Goal: Task Accomplishment & Management: Use online tool/utility

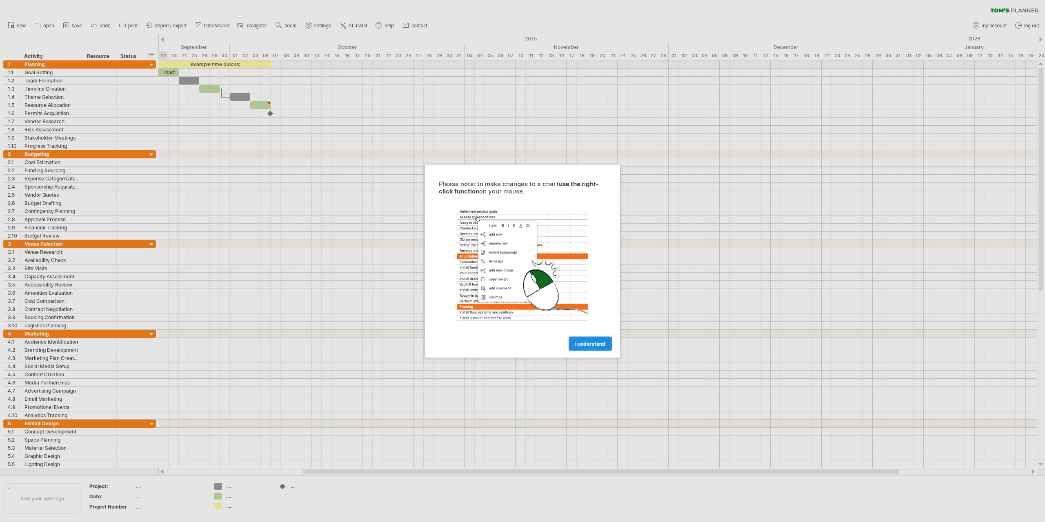
click at [588, 345] on span "I understand" at bounding box center [590, 344] width 30 height 6
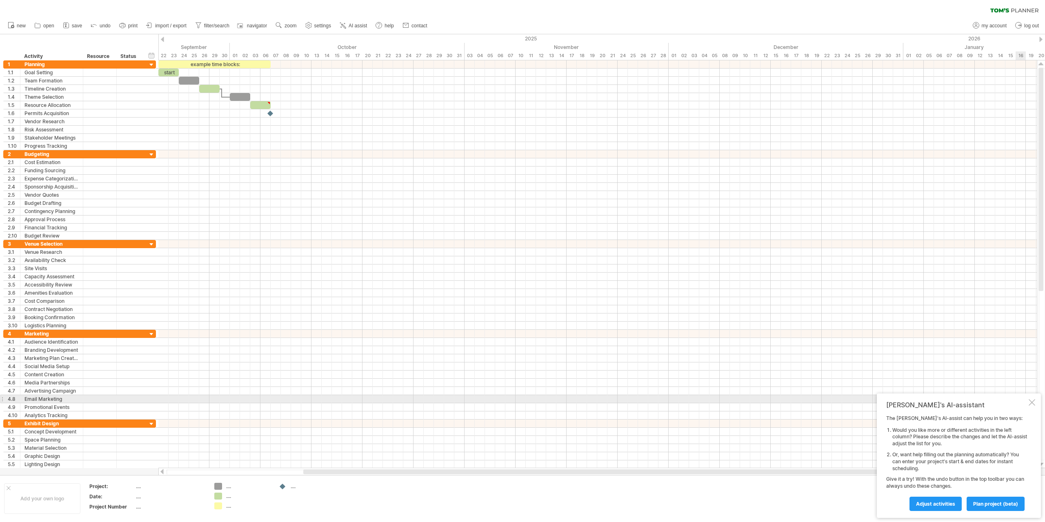
click at [1030, 401] on div at bounding box center [1032, 402] width 7 height 7
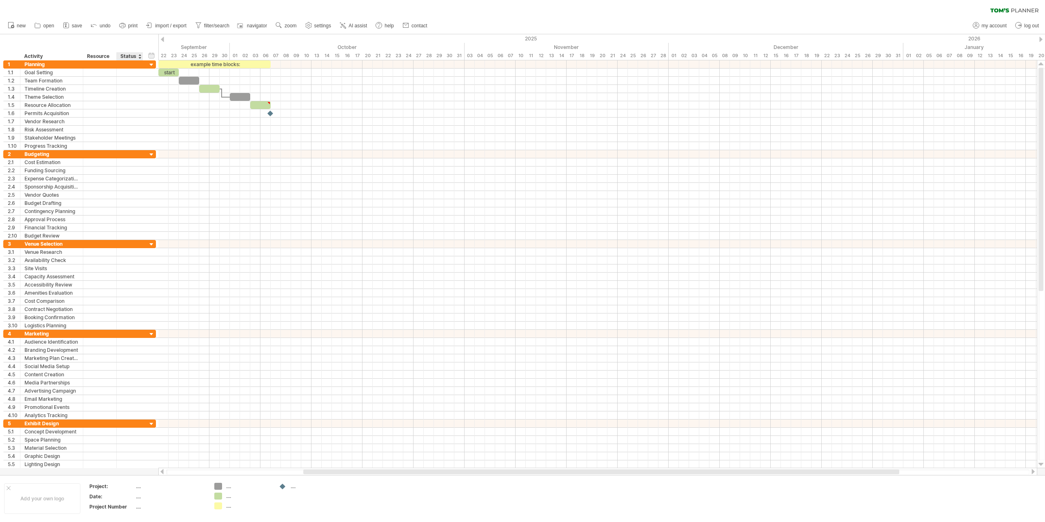
click at [132, 54] on div "Status" at bounding box center [129, 56] width 18 height 8
click at [132, 54] on input "******" at bounding box center [129, 56] width 18 height 8
drag, startPoint x: 6, startPoint y: 39, endPoint x: 40, endPoint y: 49, distance: 35.7
click at [40, 49] on div "hide start/end/duration show start/end/duration ******** Activity ******** Reso…" at bounding box center [79, 47] width 158 height 26
click at [320, 26] on span "settings" at bounding box center [322, 26] width 17 height 6
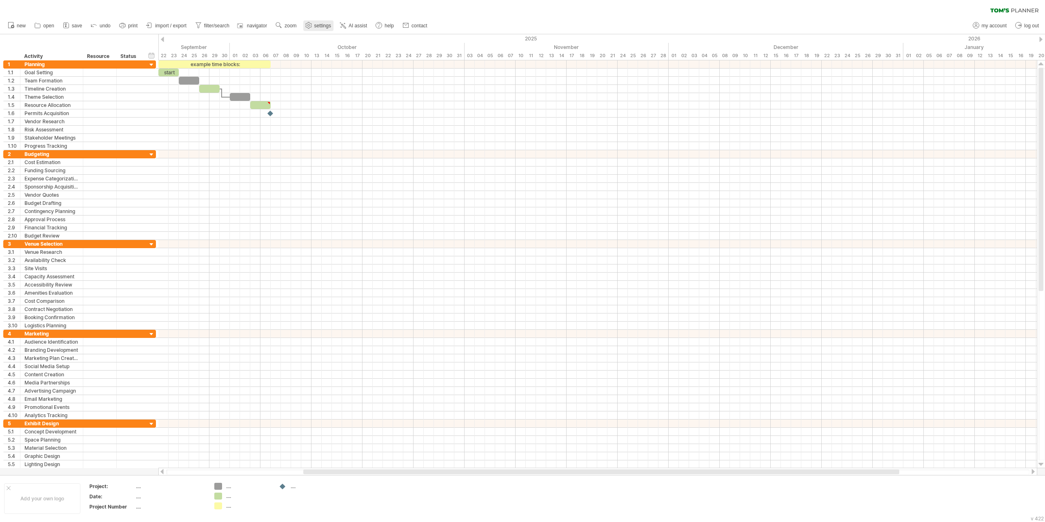
select select "*"
select select "**"
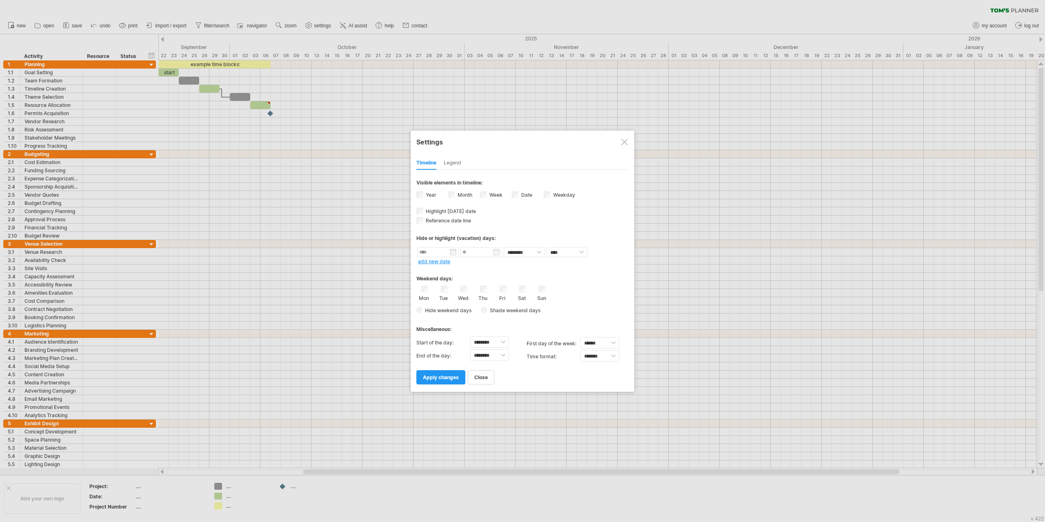
click at [321, 25] on div at bounding box center [522, 261] width 1045 height 522
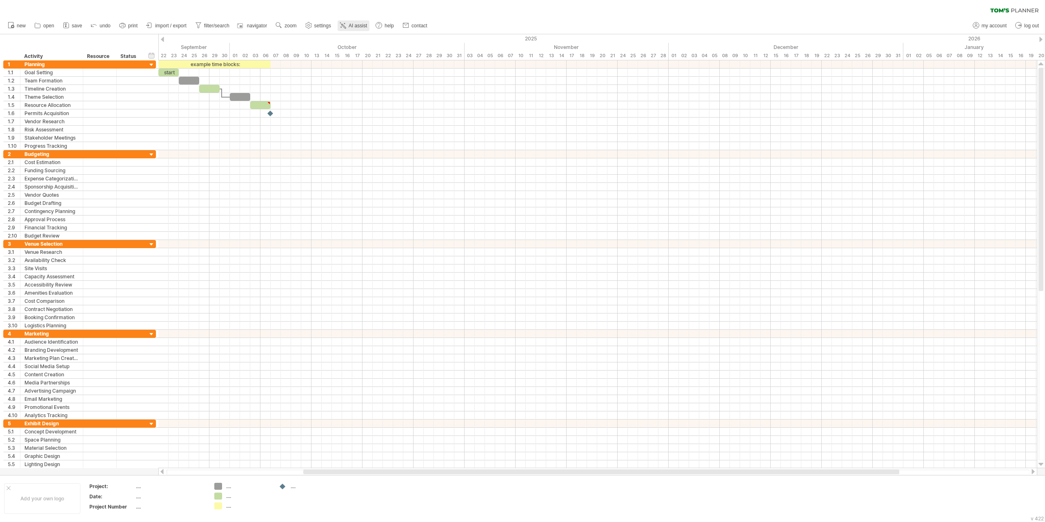
click at [357, 23] on span "AI assist" at bounding box center [358, 26] width 18 height 6
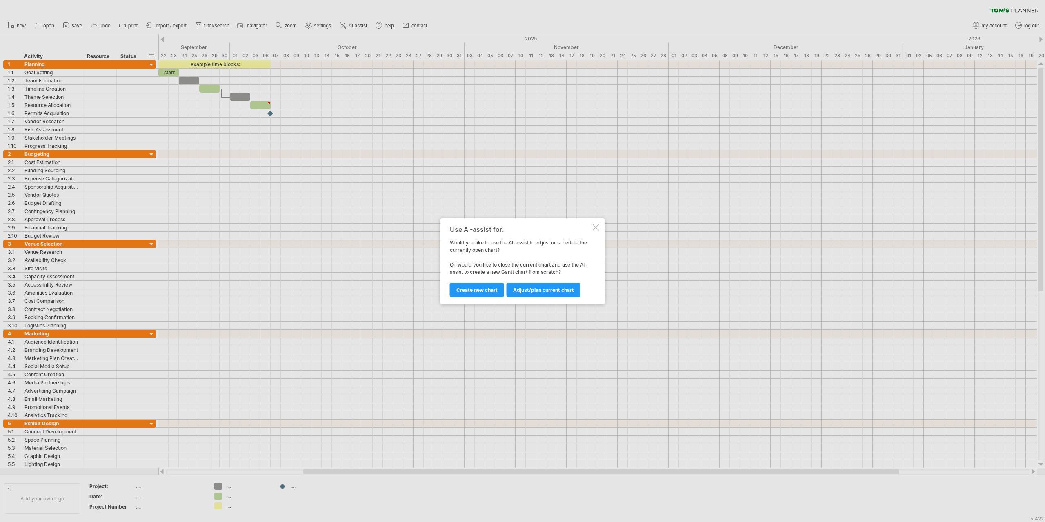
click at [596, 226] on div at bounding box center [596, 227] width 7 height 7
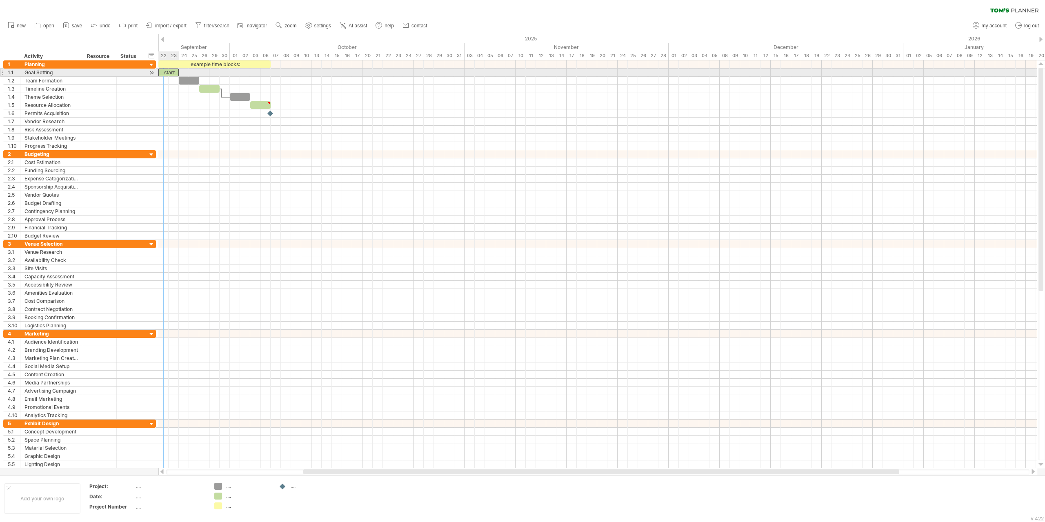
click at [164, 71] on div "start" at bounding box center [168, 73] width 20 height 8
click at [173, 71] on div "*****" at bounding box center [168, 73] width 20 height 8
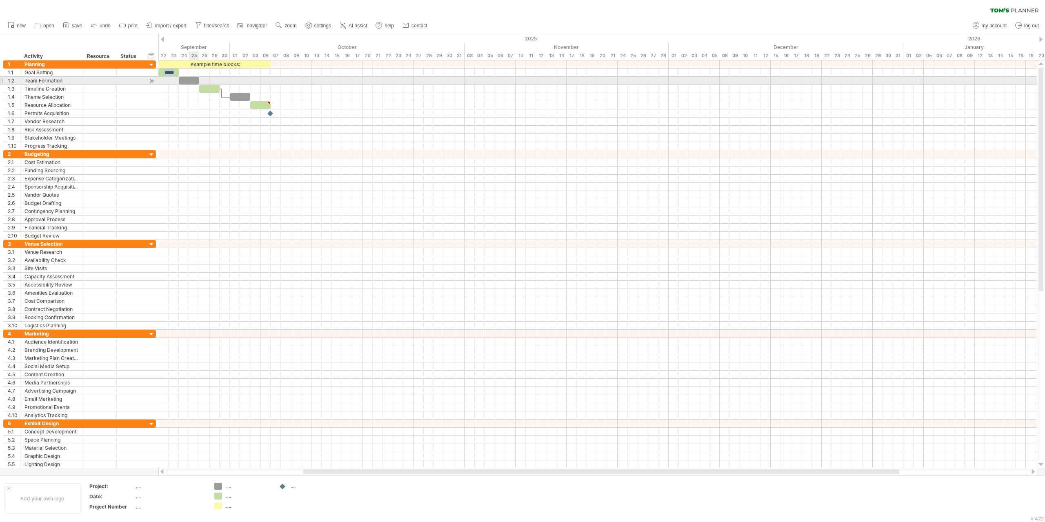
click at [190, 82] on div at bounding box center [189, 81] width 20 height 8
click at [206, 88] on div at bounding box center [209, 89] width 20 height 8
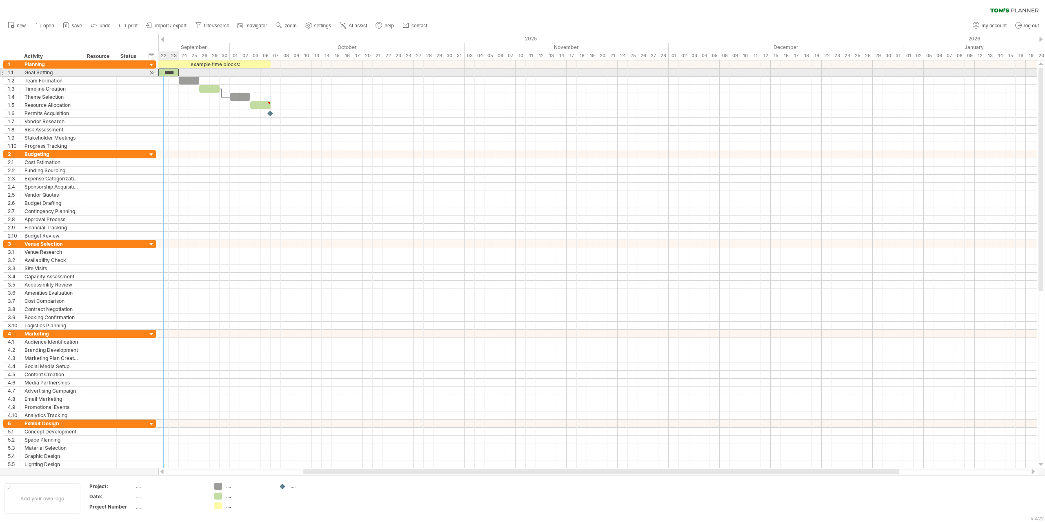
click at [168, 72] on div "*****" at bounding box center [168, 73] width 20 height 8
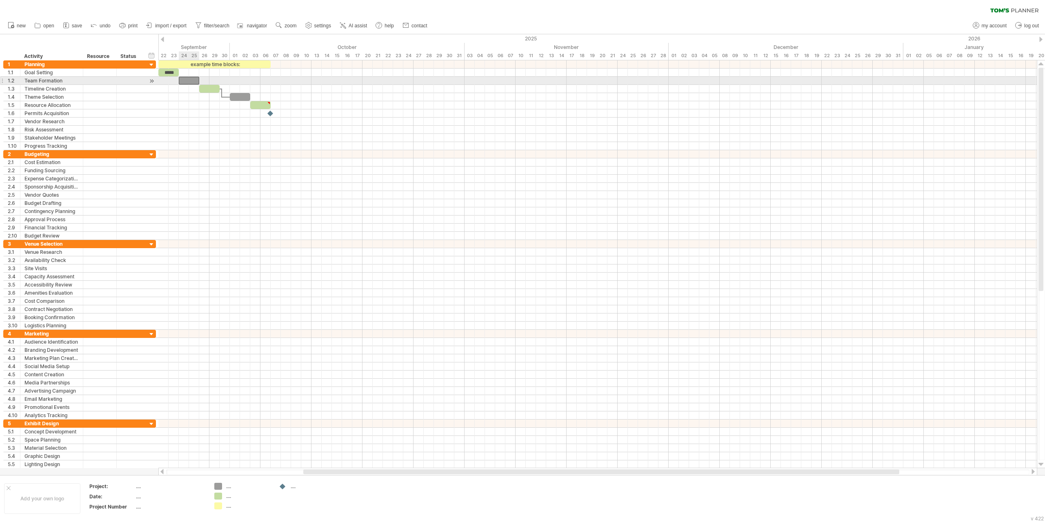
click at [188, 79] on div at bounding box center [189, 81] width 20 height 8
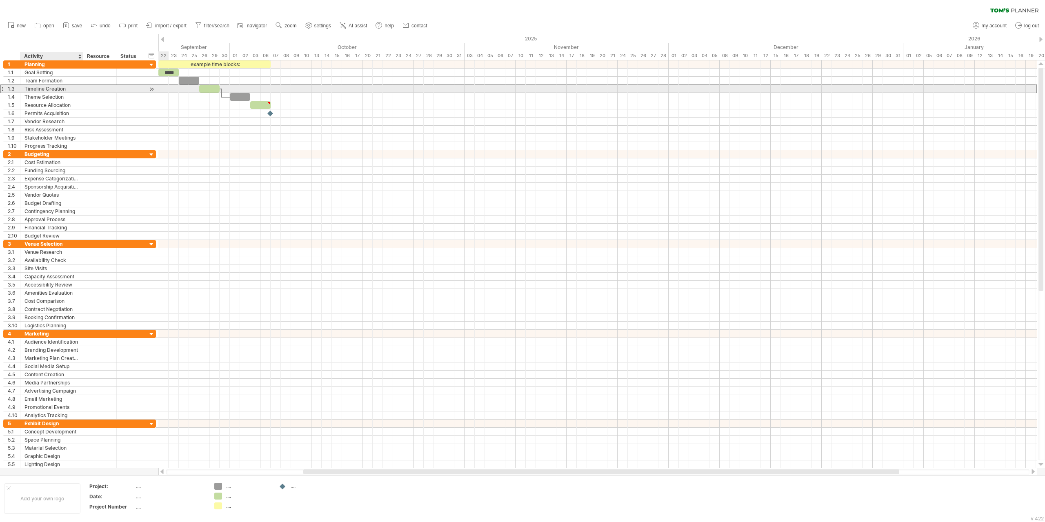
click at [54, 87] on div "Timeline Creation" at bounding box center [51, 89] width 54 height 8
click at [149, 87] on div at bounding box center [152, 89] width 8 height 9
click at [154, 87] on div at bounding box center [152, 89] width 8 height 9
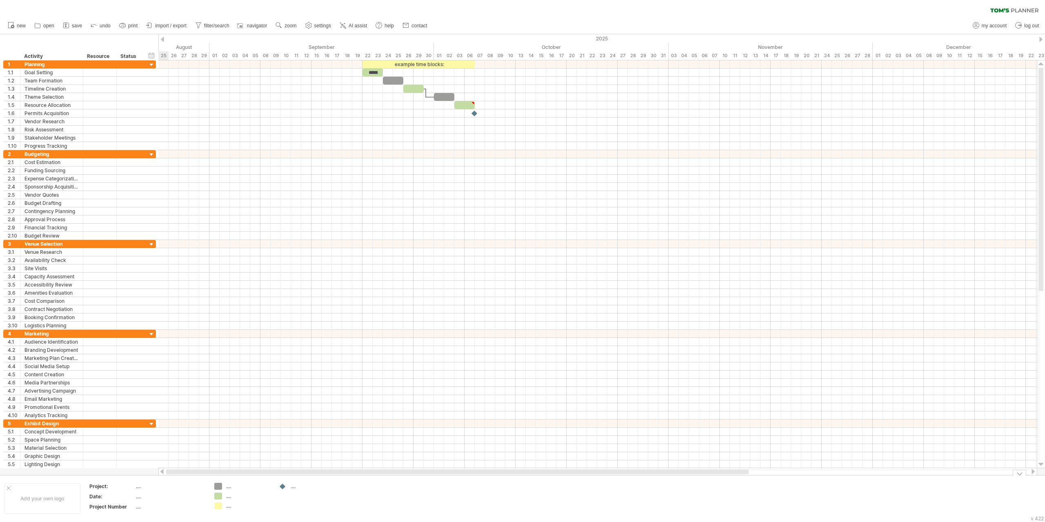
drag, startPoint x: 337, startPoint y: 470, endPoint x: 136, endPoint y: 472, distance: 200.5
click at [135, 472] on div "Trying to reach [DOMAIN_NAME] Connected again... 0% clear filter new 1" at bounding box center [522, 261] width 1045 height 522
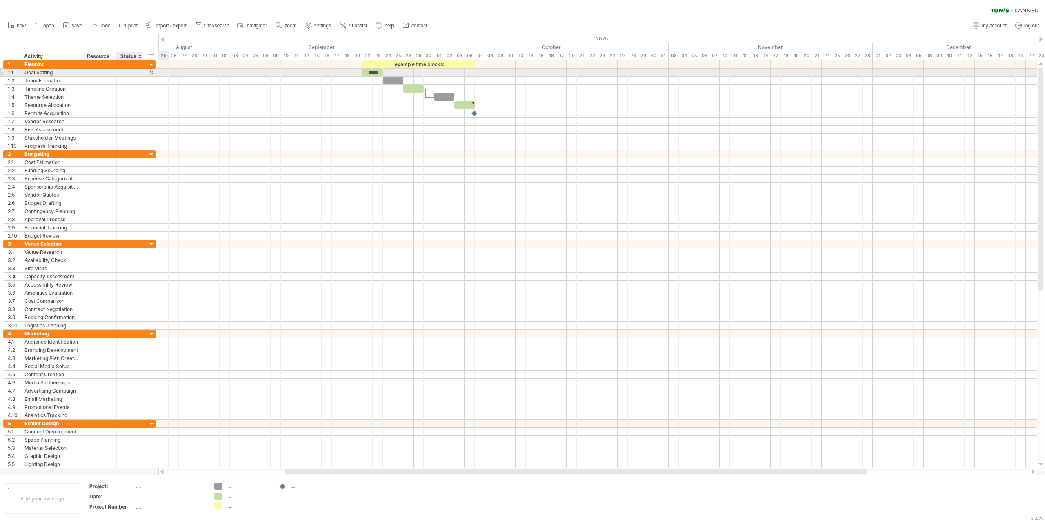
click at [152, 72] on div at bounding box center [152, 73] width 8 height 9
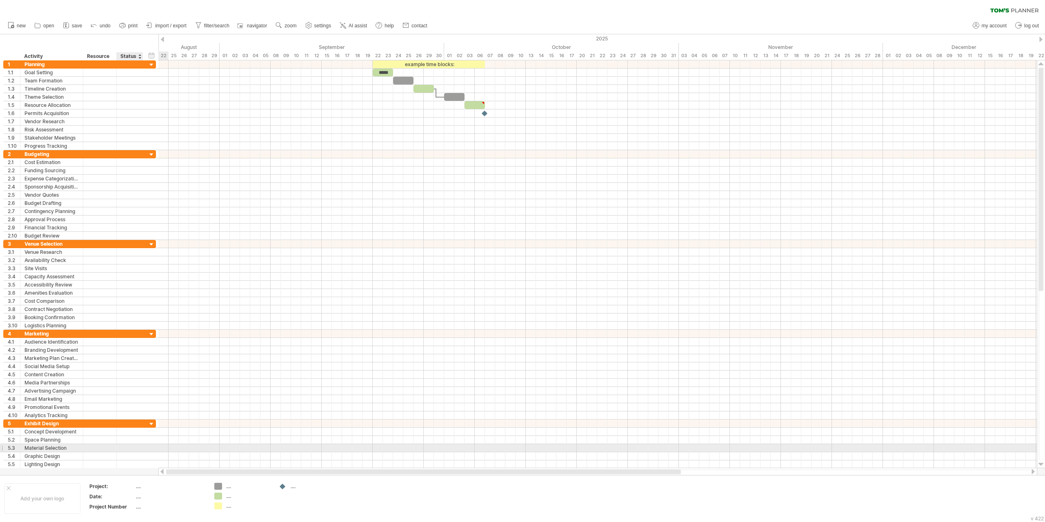
drag, startPoint x: 327, startPoint y: 474, endPoint x: 127, endPoint y: 452, distance: 200.9
click at [127, 452] on div "Trying to reach [DOMAIN_NAME] Connected again... 0% clear filter new 1" at bounding box center [522, 261] width 1045 height 522
click at [149, 155] on div at bounding box center [152, 155] width 8 height 8
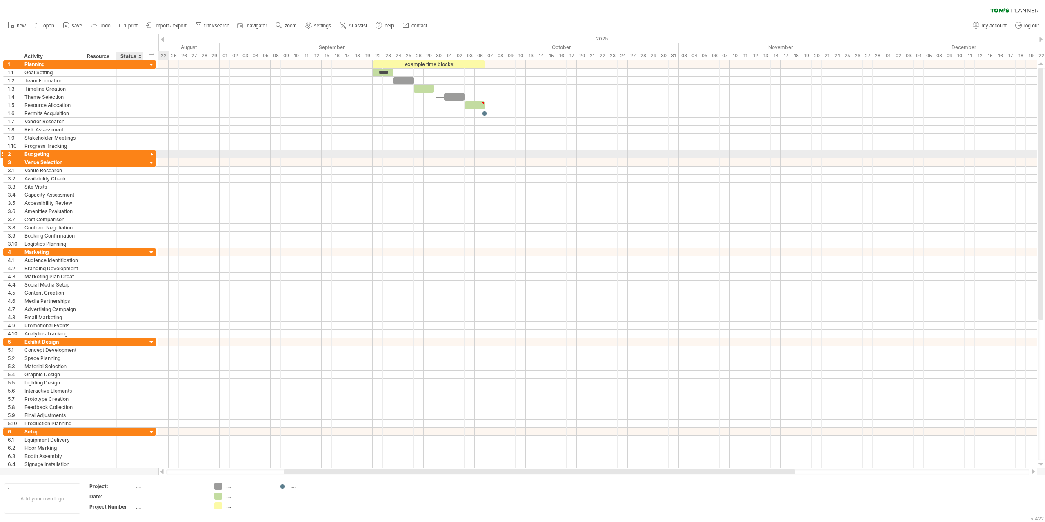
click at [151, 155] on div at bounding box center [152, 155] width 8 height 8
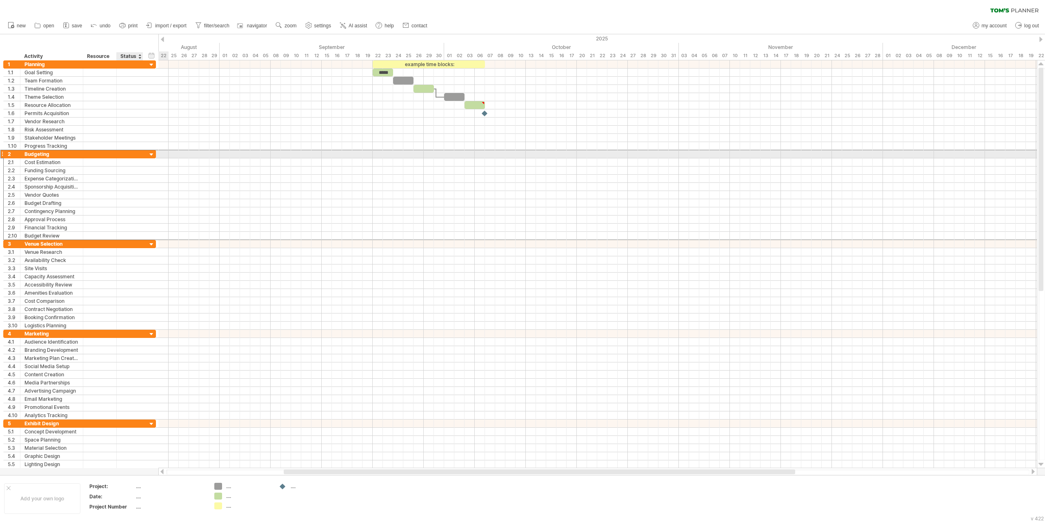
click at [125, 156] on div at bounding box center [130, 154] width 18 height 8
click at [151, 154] on div at bounding box center [152, 155] width 8 height 8
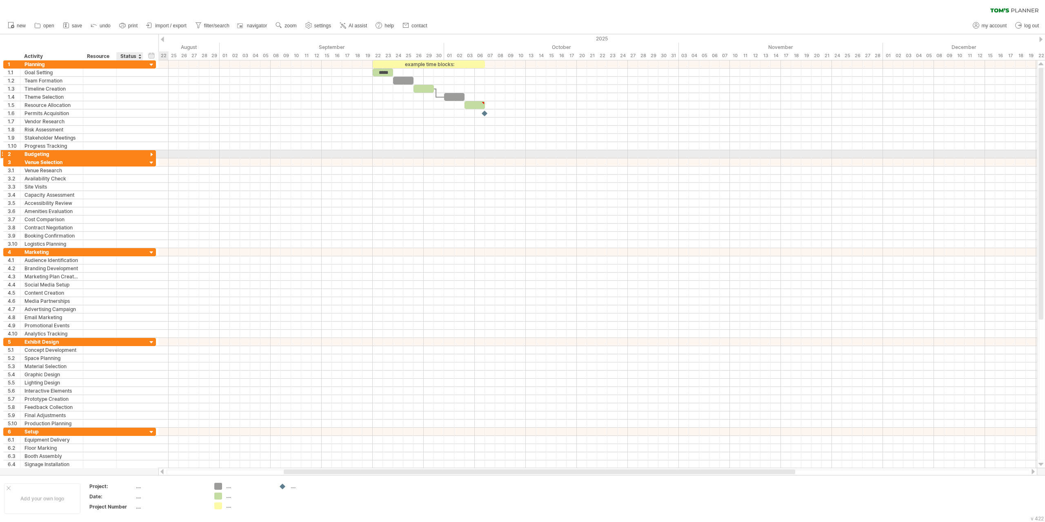
click at [151, 154] on div at bounding box center [152, 155] width 8 height 8
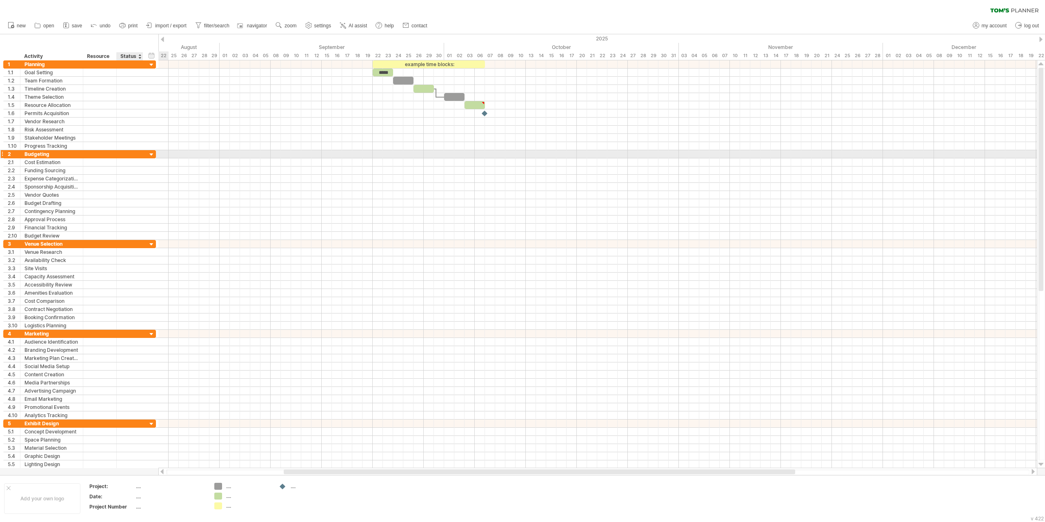
click at [151, 154] on div at bounding box center [152, 155] width 8 height 8
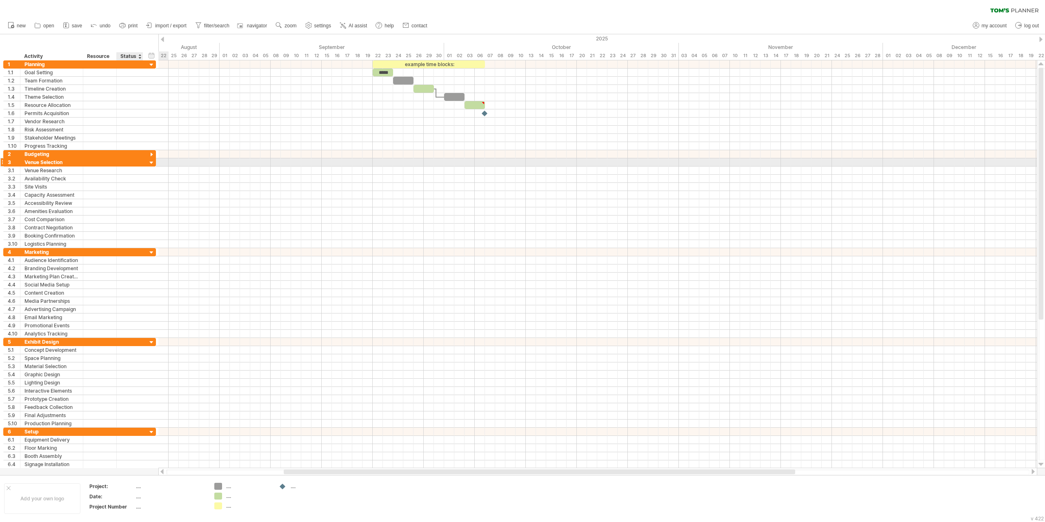
click at [152, 160] on div at bounding box center [152, 163] width 8 height 8
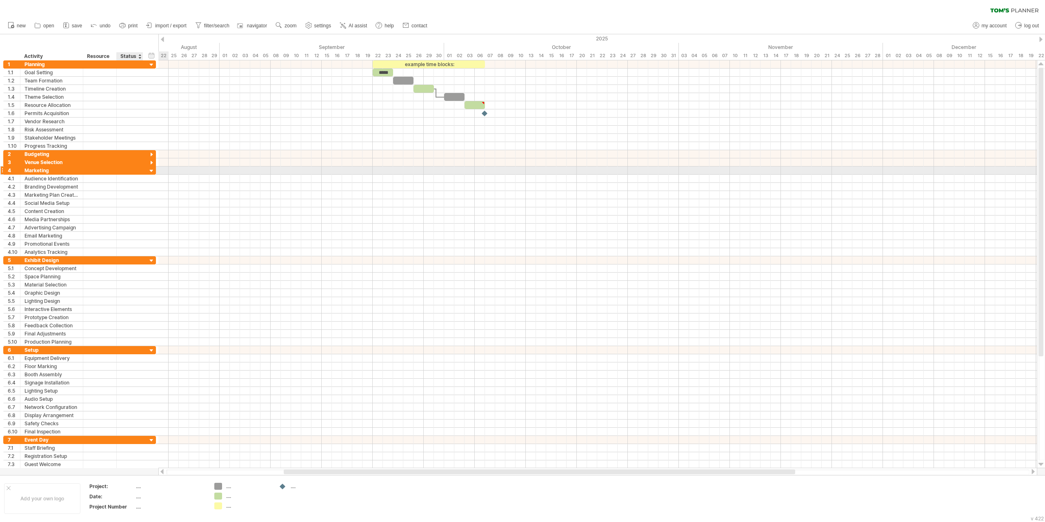
click at [153, 171] on div at bounding box center [152, 171] width 8 height 8
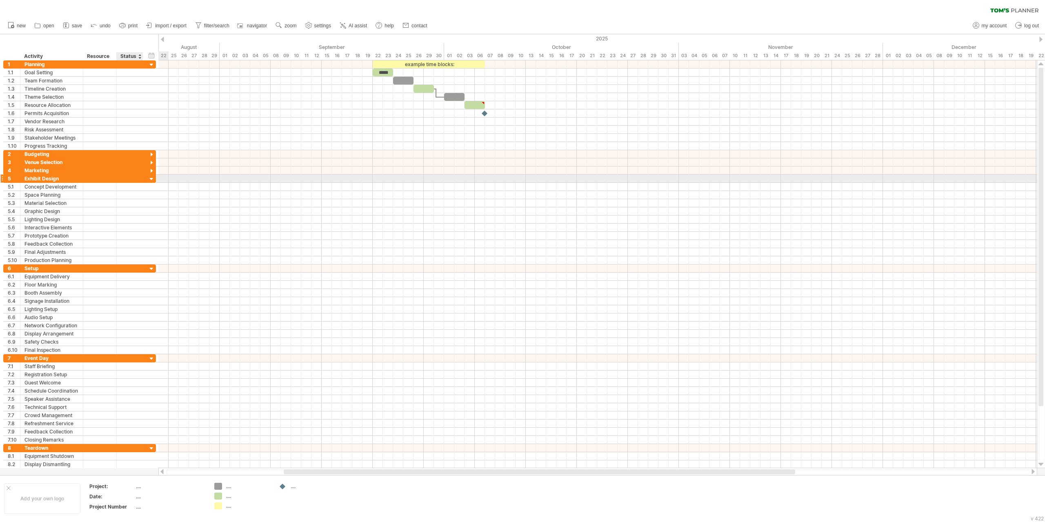
click at [154, 177] on div at bounding box center [152, 180] width 8 height 8
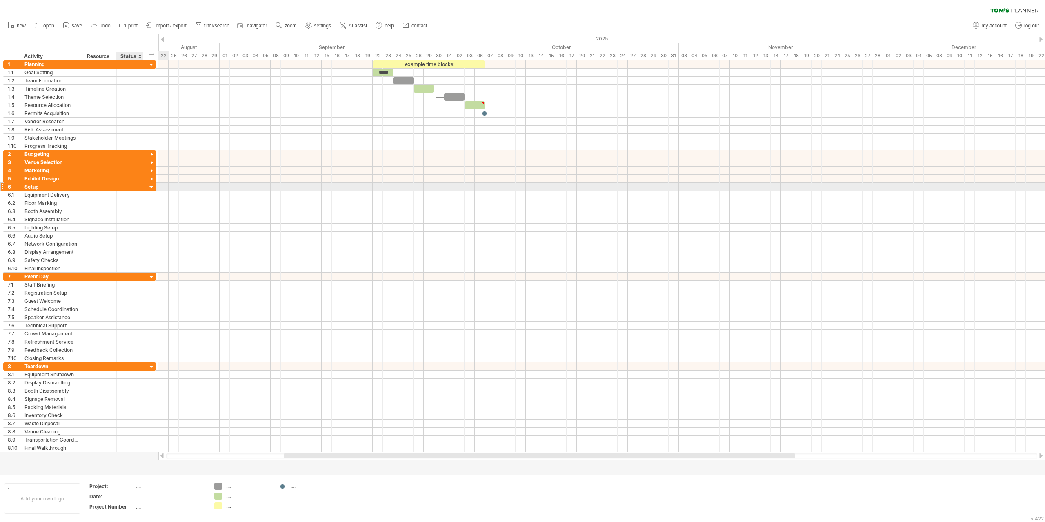
click at [153, 189] on div at bounding box center [152, 188] width 8 height 8
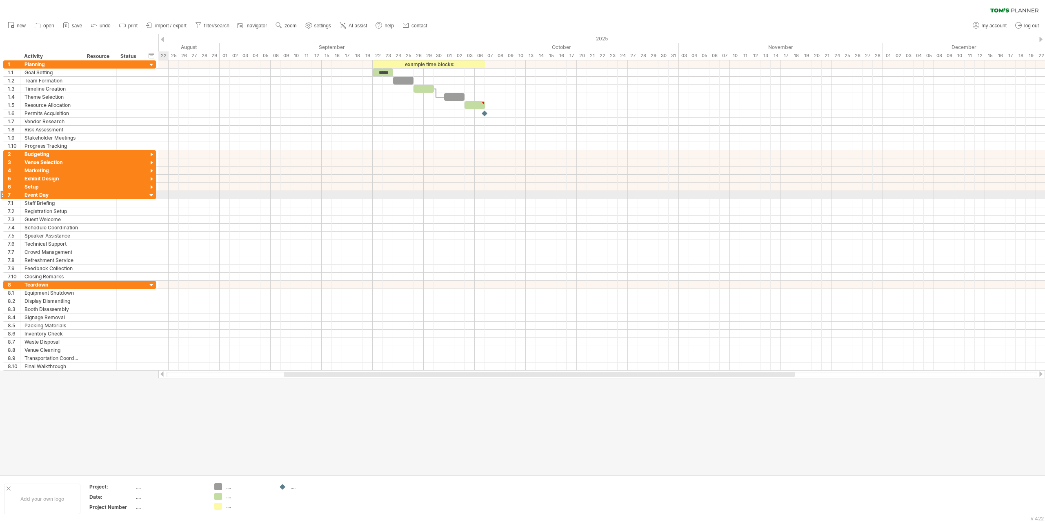
click at [149, 195] on div at bounding box center [152, 196] width 8 height 8
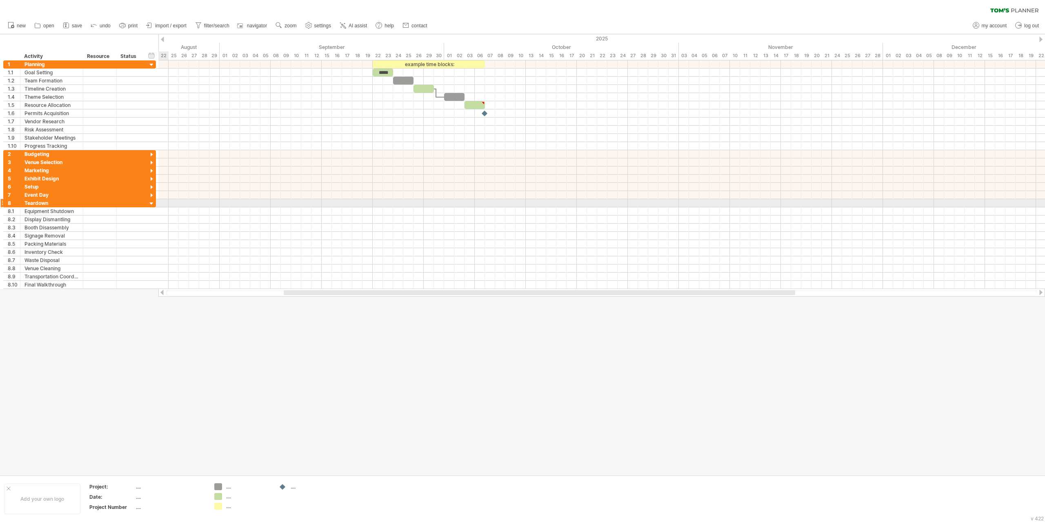
click at [150, 202] on div at bounding box center [152, 204] width 8 height 8
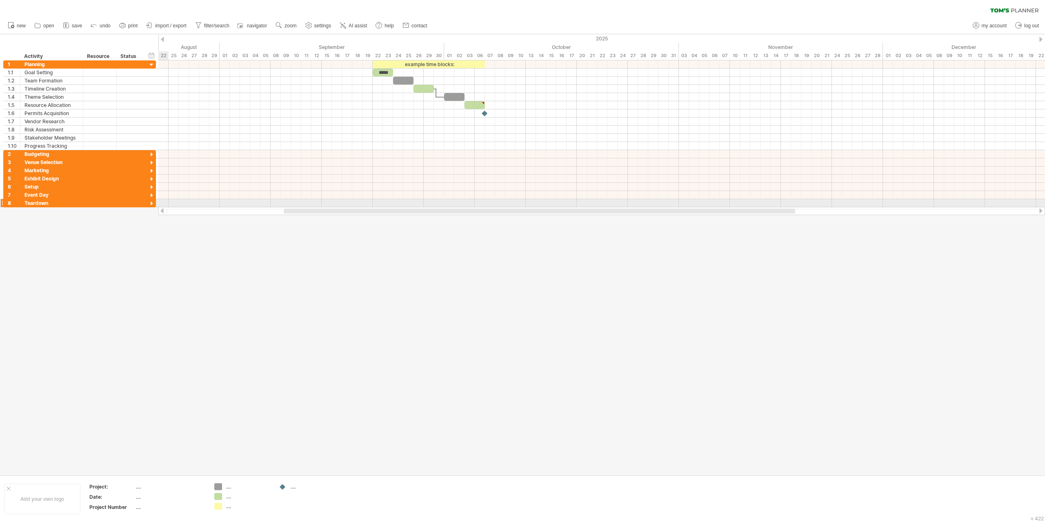
click at [150, 202] on div at bounding box center [152, 204] width 8 height 8
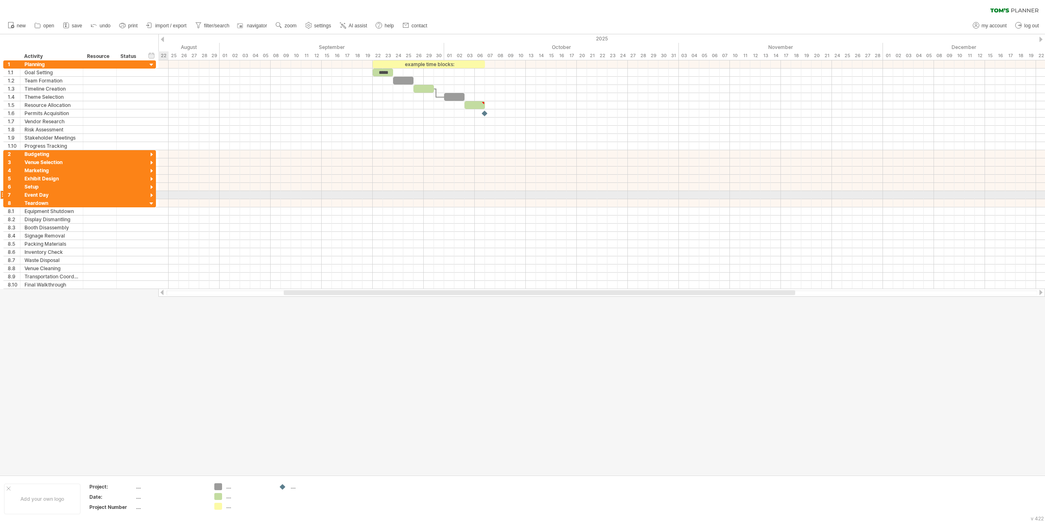
click at [151, 195] on div at bounding box center [152, 196] width 8 height 8
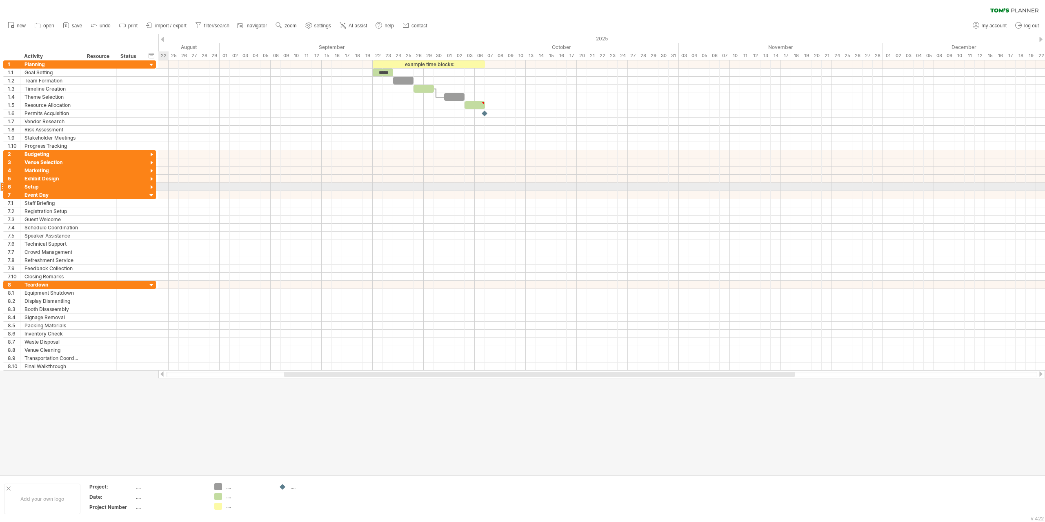
click at [151, 186] on div at bounding box center [152, 188] width 8 height 8
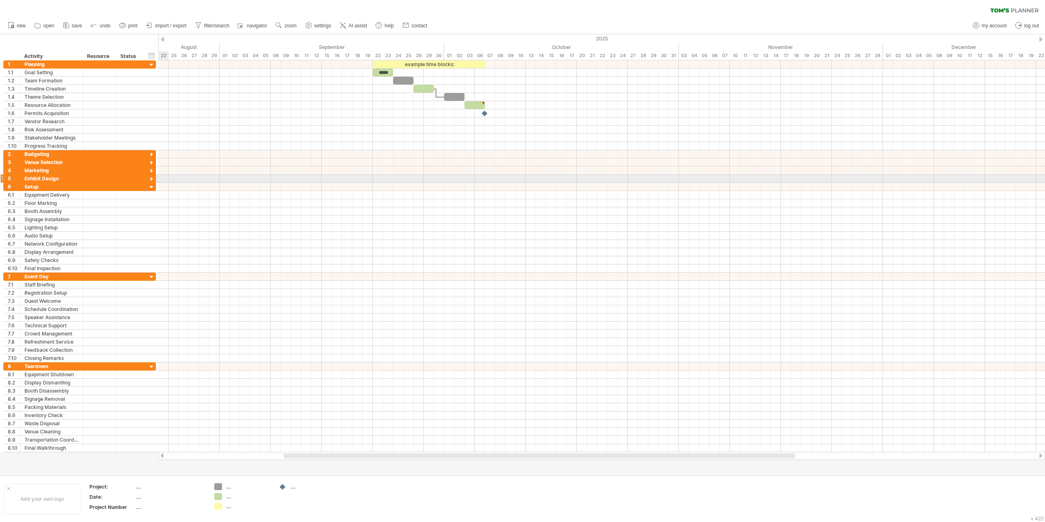
click at [151, 177] on div at bounding box center [152, 180] width 8 height 8
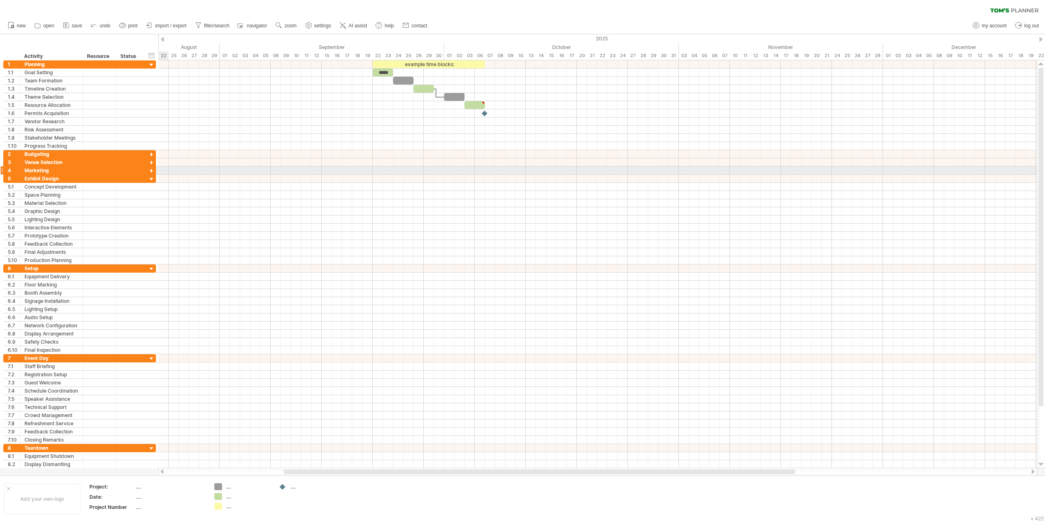
click at [151, 169] on div at bounding box center [152, 171] width 8 height 8
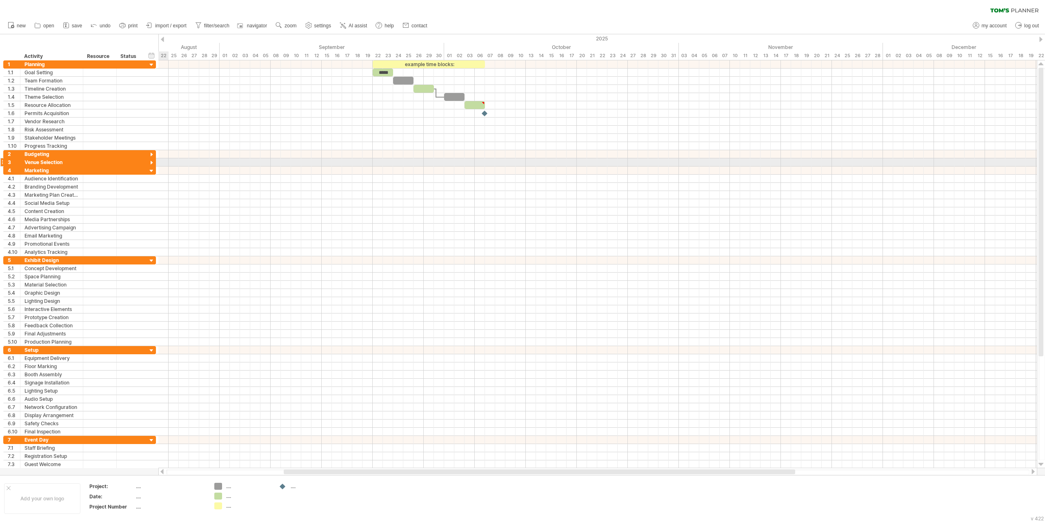
click at [151, 164] on div at bounding box center [152, 163] width 8 height 8
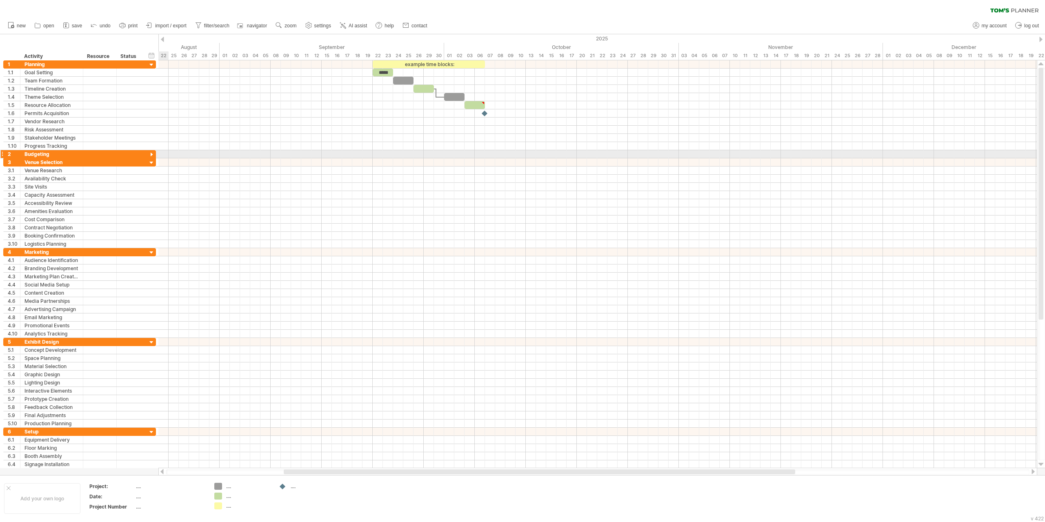
click at [150, 153] on div at bounding box center [152, 155] width 8 height 8
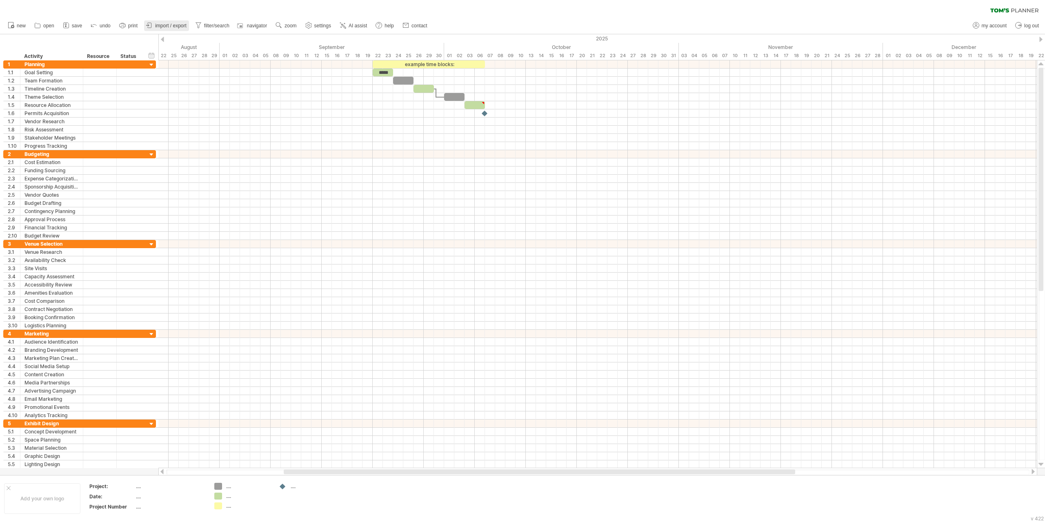
click at [178, 22] on link "import / export" at bounding box center [166, 25] width 45 height 11
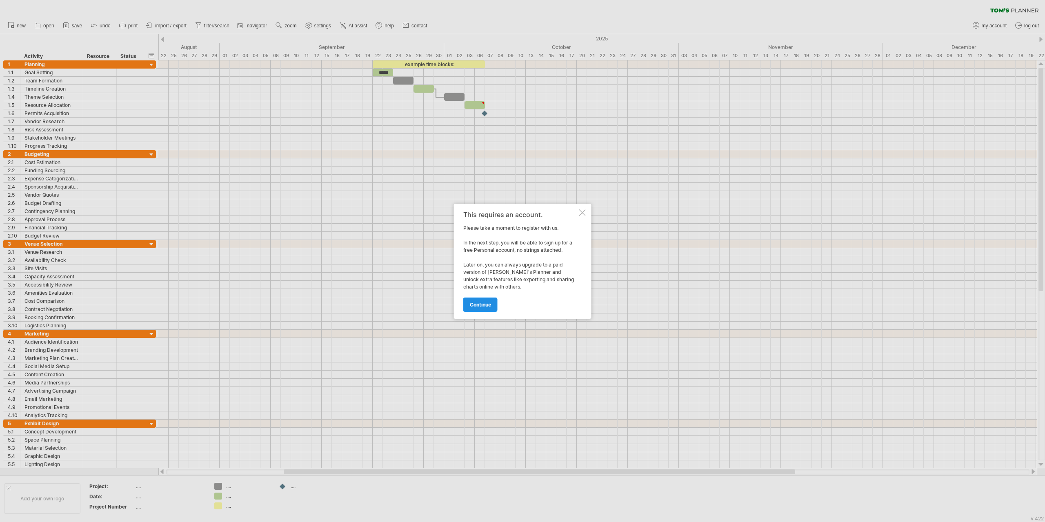
click at [482, 302] on span "continue" at bounding box center [480, 305] width 21 height 6
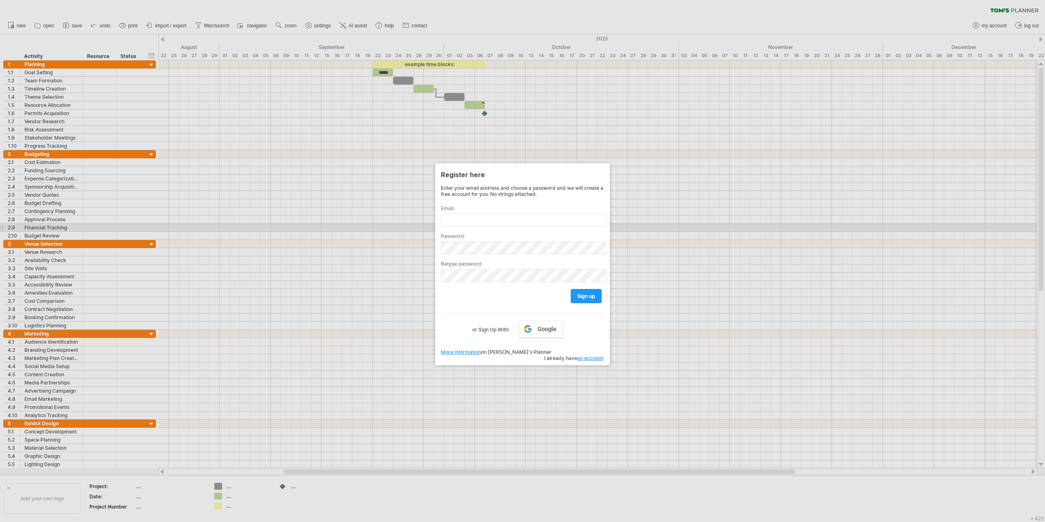
click at [649, 221] on div at bounding box center [522, 261] width 1045 height 522
click at [598, 164] on div "Register here Enter your email address and choose a password and we will create…" at bounding box center [522, 264] width 175 height 202
click at [359, 129] on div at bounding box center [522, 261] width 1045 height 522
click at [2, 181] on div at bounding box center [522, 261] width 1045 height 522
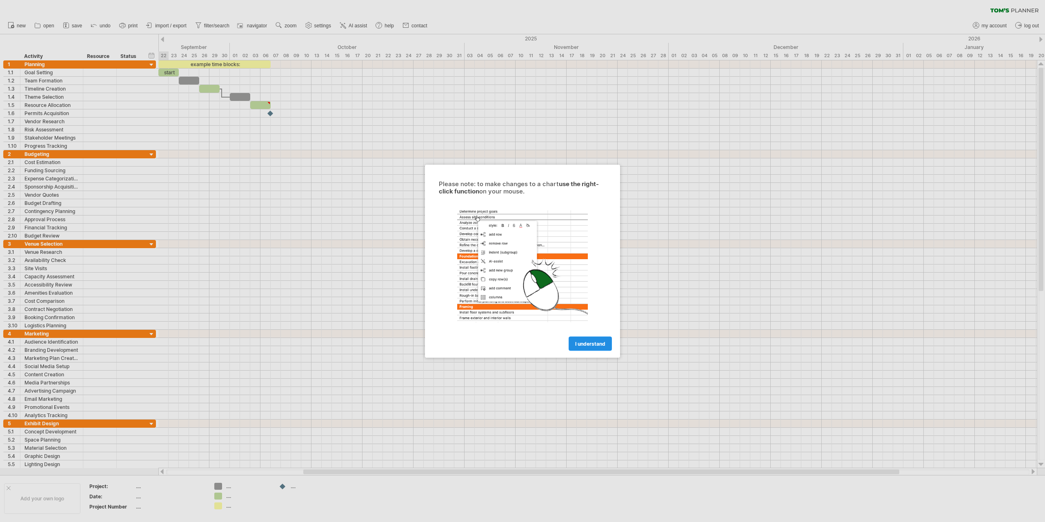
click at [590, 340] on link "I understand" at bounding box center [590, 343] width 43 height 14
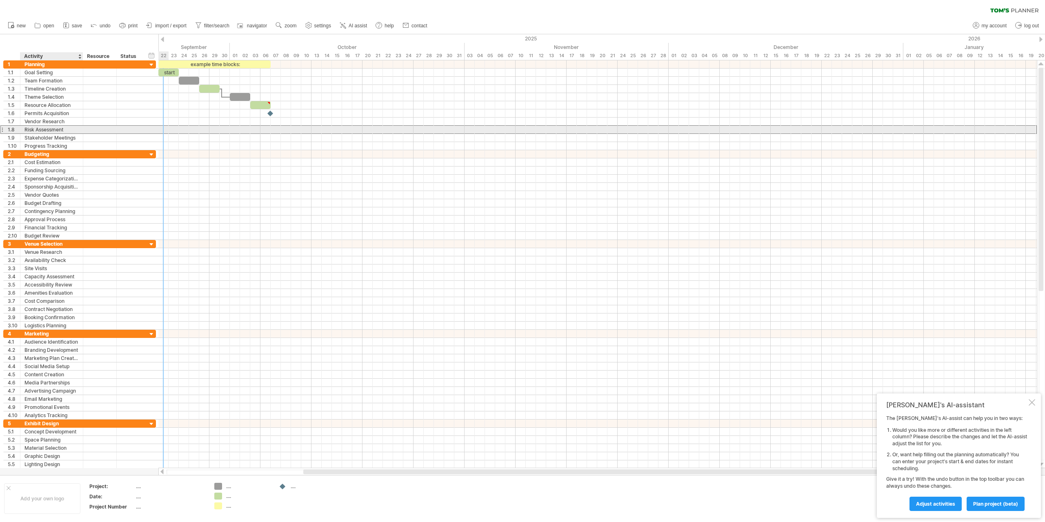
click at [55, 128] on div "Risk Assessment" at bounding box center [51, 130] width 54 height 8
drag, startPoint x: 195, startPoint y: 131, endPoint x: 220, endPoint y: 130, distance: 25.3
click at [220, 130] on div at bounding box center [597, 130] width 879 height 8
drag, startPoint x: 220, startPoint y: 130, endPoint x: 236, endPoint y: 129, distance: 15.2
drag, startPoint x: 227, startPoint y: 129, endPoint x: 246, endPoint y: 133, distance: 19.6
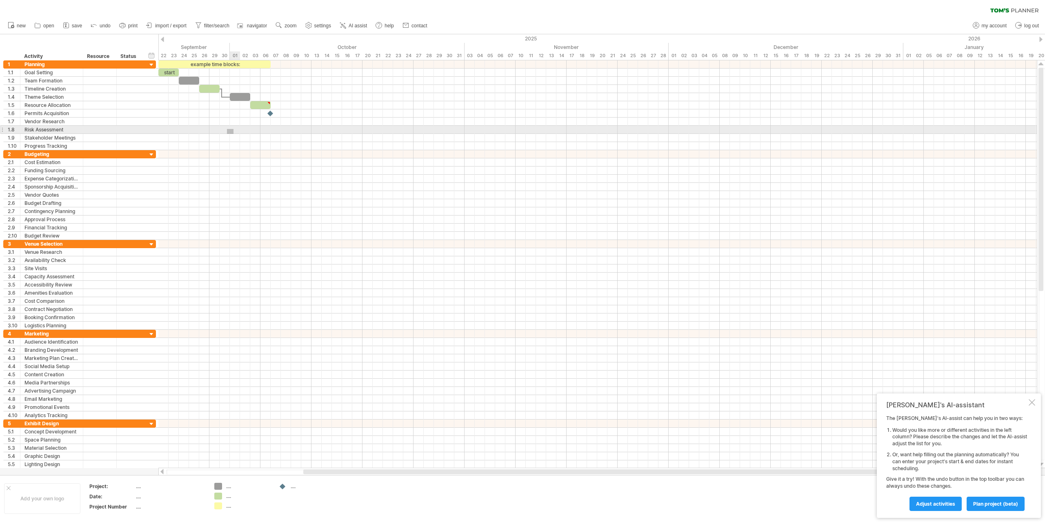
click at [246, 133] on div at bounding box center [597, 130] width 879 height 8
click at [272, 130] on div at bounding box center [597, 130] width 879 height 8
drag, startPoint x: 267, startPoint y: 158, endPoint x: 264, endPoint y: 125, distance: 33.2
click at [267, 157] on div at bounding box center [597, 154] width 879 height 8
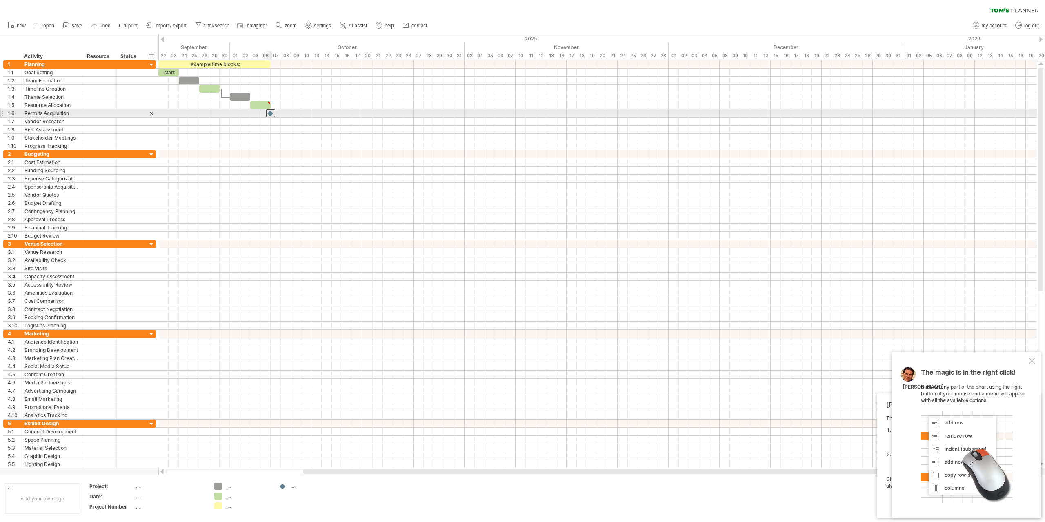
click at [269, 112] on div at bounding box center [270, 113] width 9 height 8
drag, startPoint x: 271, startPoint y: 112, endPoint x: 275, endPoint y: 113, distance: 4.2
click at [275, 113] on div at bounding box center [275, 113] width 9 height 8
drag, startPoint x: 283, startPoint y: 112, endPoint x: 297, endPoint y: 113, distance: 14.3
click at [282, 115] on div at bounding box center [597, 113] width 879 height 8
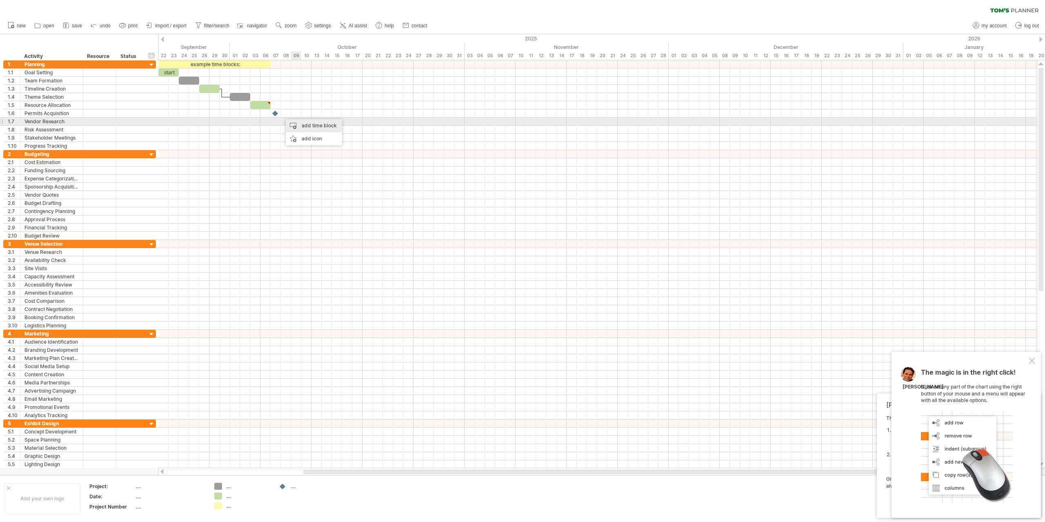
click at [303, 123] on div "add time block" at bounding box center [314, 125] width 56 height 13
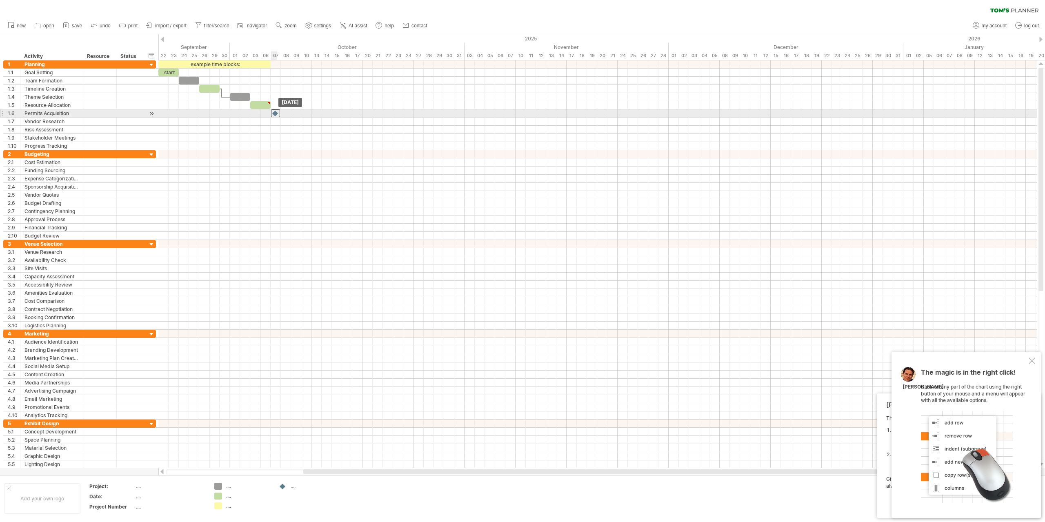
click at [278, 115] on div at bounding box center [275, 113] width 9 height 8
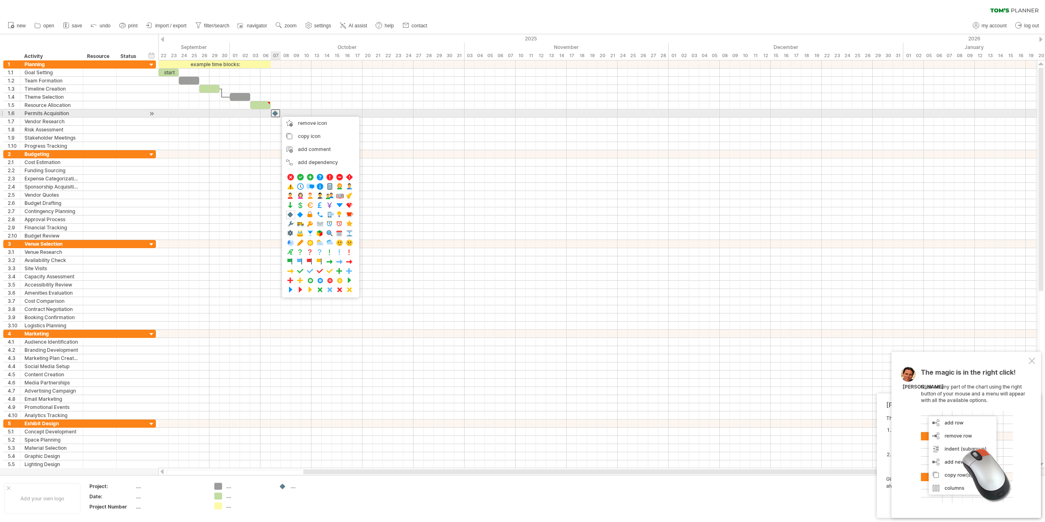
click at [275, 114] on div at bounding box center [275, 113] width 9 height 8
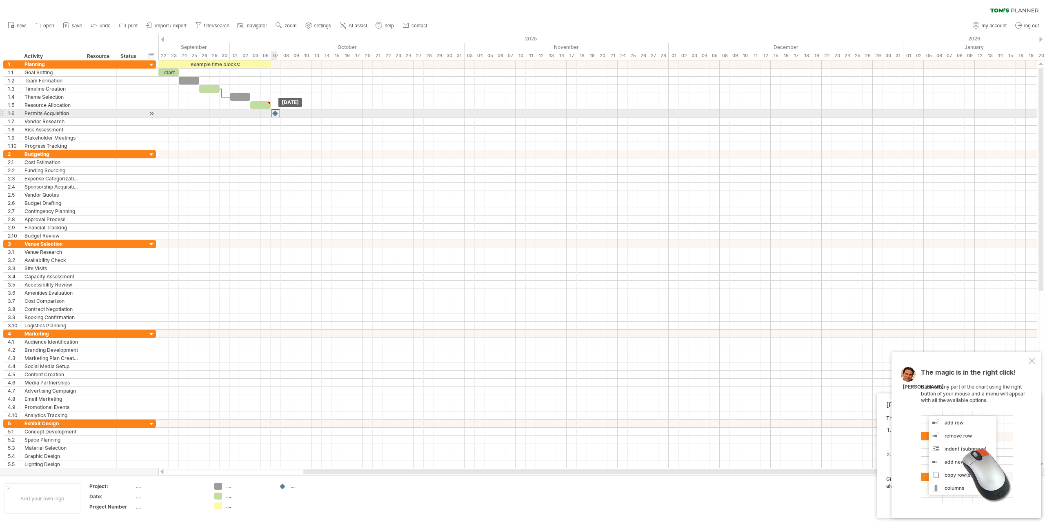
click at [274, 113] on div at bounding box center [275, 113] width 9 height 8
click at [290, 112] on div at bounding box center [597, 113] width 879 height 8
drag, startPoint x: 276, startPoint y: 112, endPoint x: 294, endPoint y: 111, distance: 17.2
drag, startPoint x: 286, startPoint y: 111, endPoint x: 305, endPoint y: 110, distance: 18.8
click at [332, 117] on div "add time block" at bounding box center [337, 120] width 56 height 13
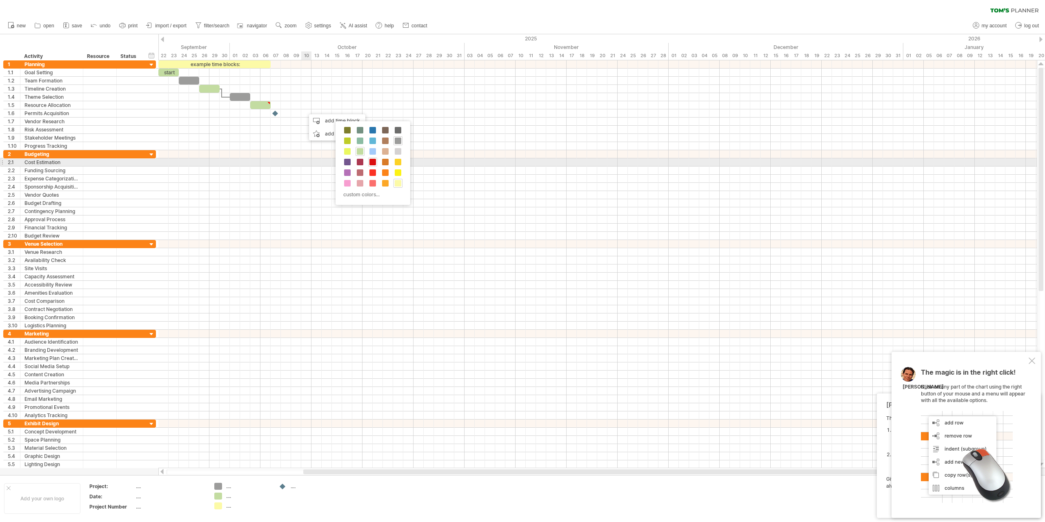
click at [374, 160] on span at bounding box center [373, 162] width 7 height 7
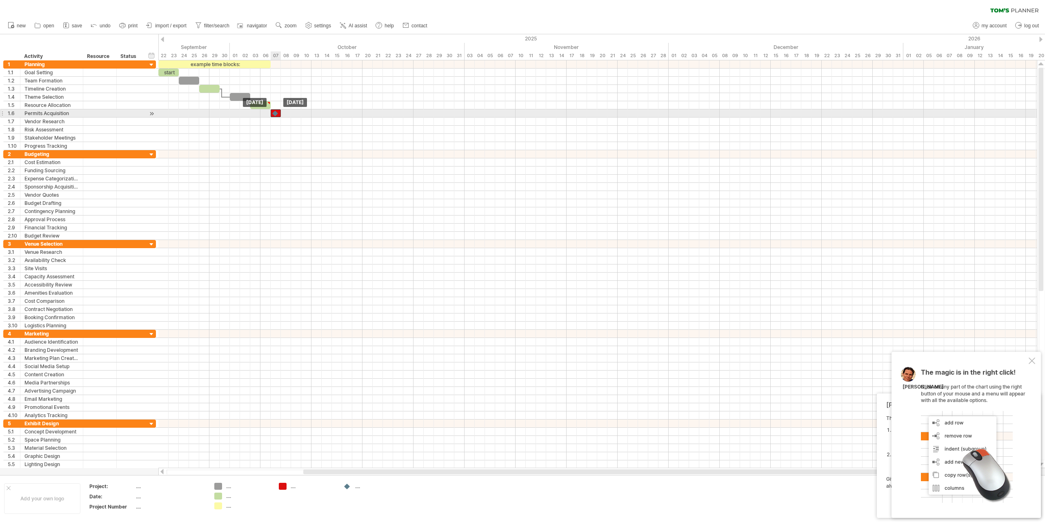
drag, startPoint x: 314, startPoint y: 111, endPoint x: 279, endPoint y: 112, distance: 34.3
click at [158, 112] on div at bounding box center [158, 113] width 0 height 8
drag, startPoint x: 280, startPoint y: 112, endPoint x: 308, endPoint y: 116, distance: 28.5
click at [308, 116] on div at bounding box center [291, 113] width 41 height 8
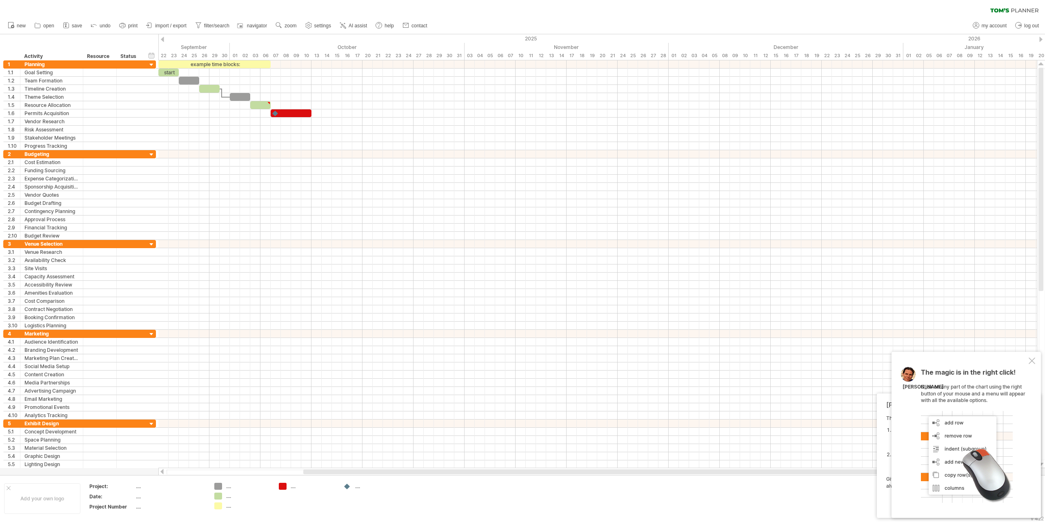
drag, startPoint x: 1035, startPoint y: 0, endPoint x: 702, endPoint y: 8, distance: 333.7
click at [702, 8] on div "clear filter reapply filter" at bounding box center [522, 8] width 1045 height 17
click at [1028, 357] on div "The magic is in the right click! Click on any part of the chart using the right…" at bounding box center [966, 435] width 149 height 166
click at [1031, 360] on div at bounding box center [1032, 361] width 7 height 7
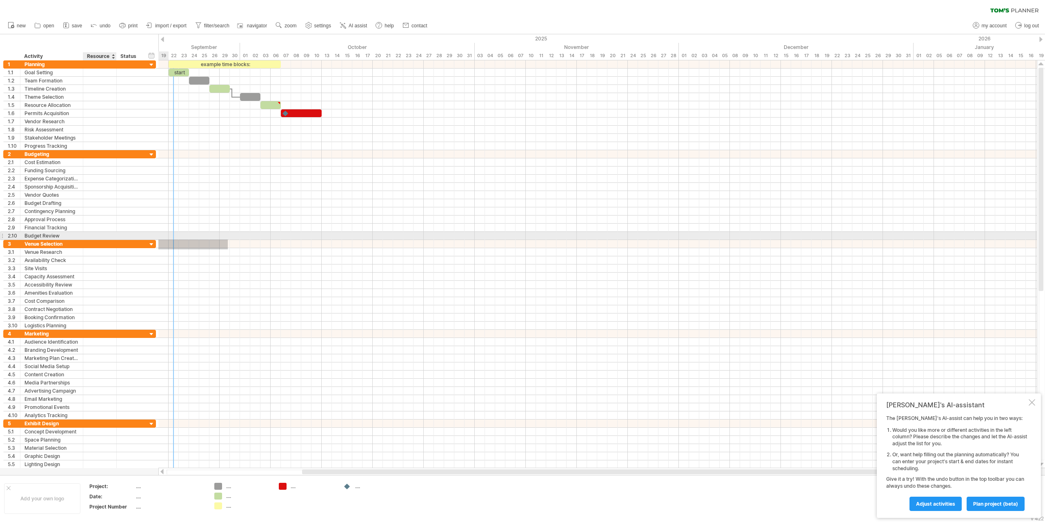
drag, startPoint x: 218, startPoint y: 249, endPoint x: 119, endPoint y: 233, distance: 100.2
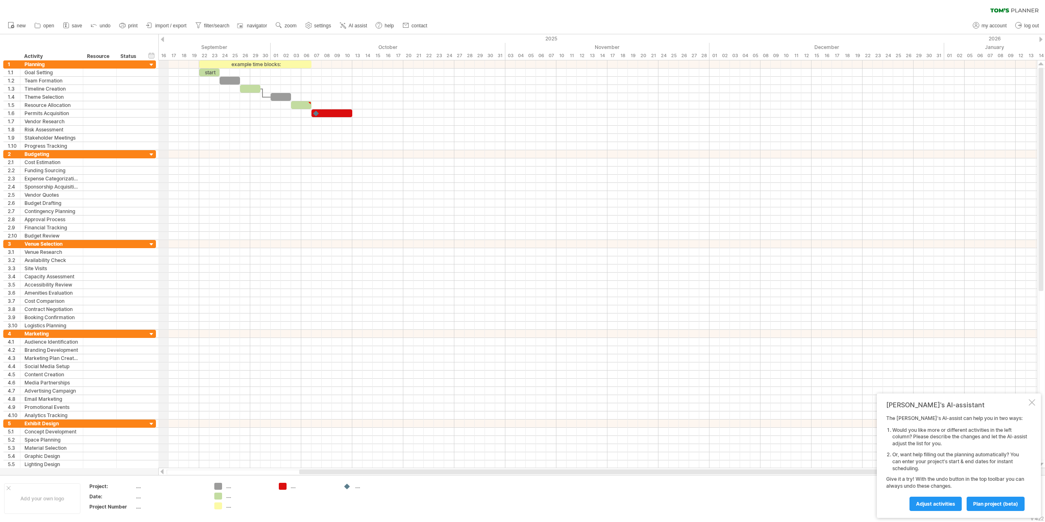
click at [164, 39] on div "Trying to reach [DOMAIN_NAME] Connected again... 0% clear filter new 1" at bounding box center [522, 261] width 1045 height 522
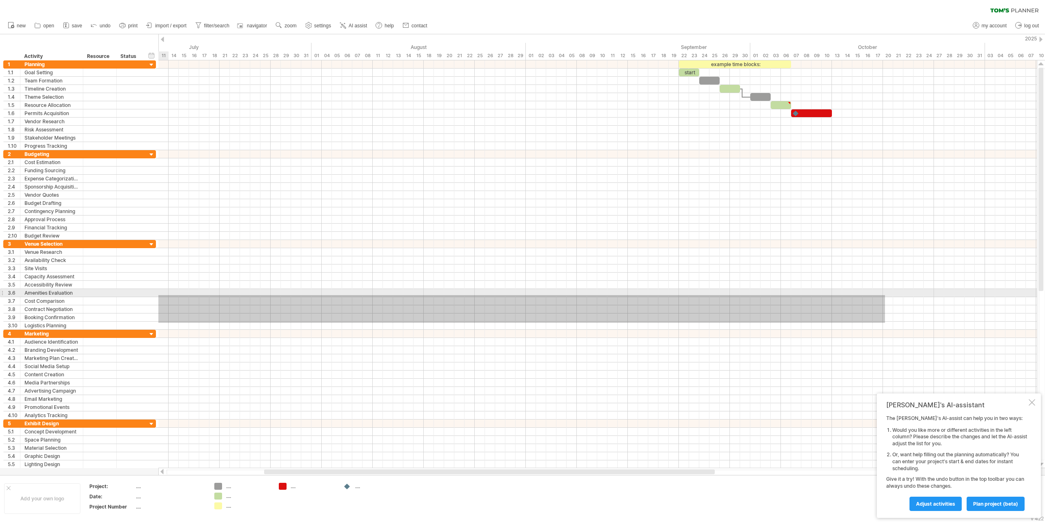
drag, startPoint x: 405, startPoint y: 323, endPoint x: 1, endPoint y: 296, distance: 404.8
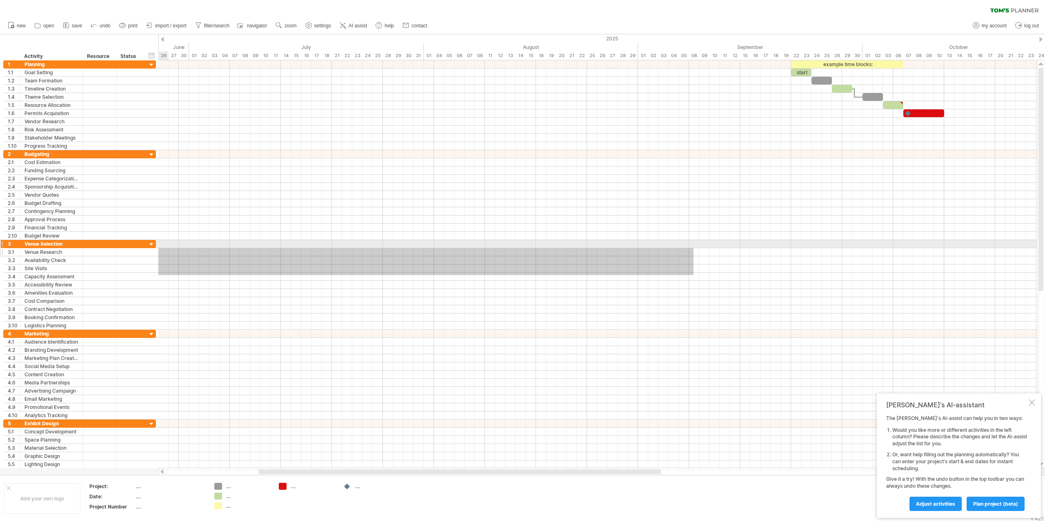
drag, startPoint x: 657, startPoint y: 275, endPoint x: 143, endPoint y: 251, distance: 514.7
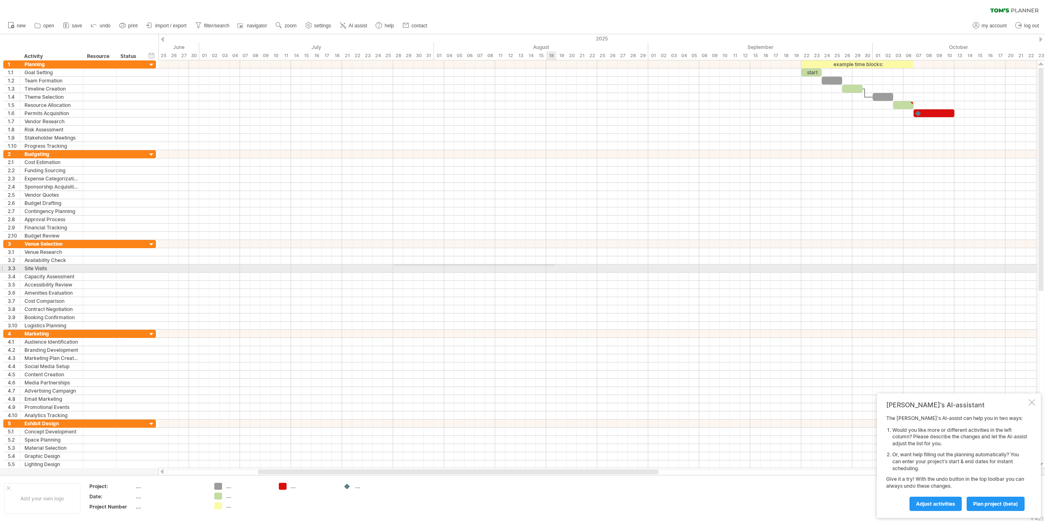
drag, startPoint x: 433, startPoint y: 264, endPoint x: 570, endPoint y: 265, distance: 137.2
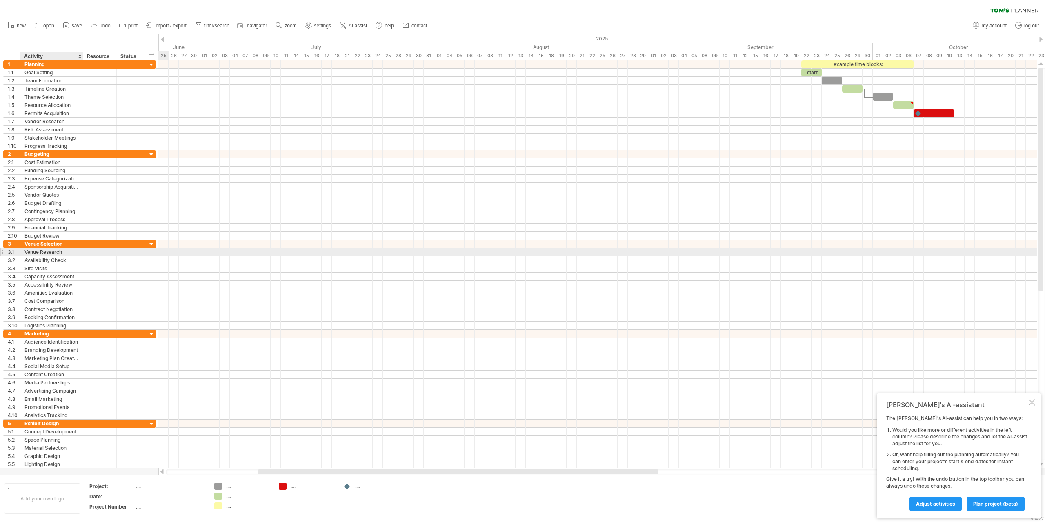
click at [58, 251] on div "Venue Research" at bounding box center [51, 252] width 54 height 8
click at [646, 266] on div "add time block" at bounding box center [652, 269] width 56 height 13
drag, startPoint x: 599, startPoint y: 258, endPoint x: 647, endPoint y: 258, distance: 47.8
click at [647, 258] on div at bounding box center [597, 260] width 879 height 8
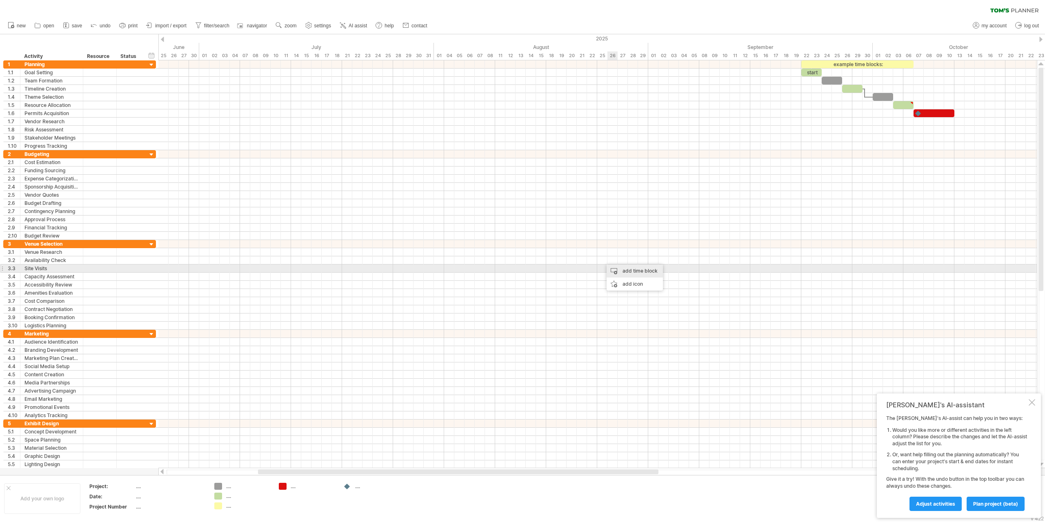
click at [633, 272] on div "add time block" at bounding box center [635, 271] width 56 height 13
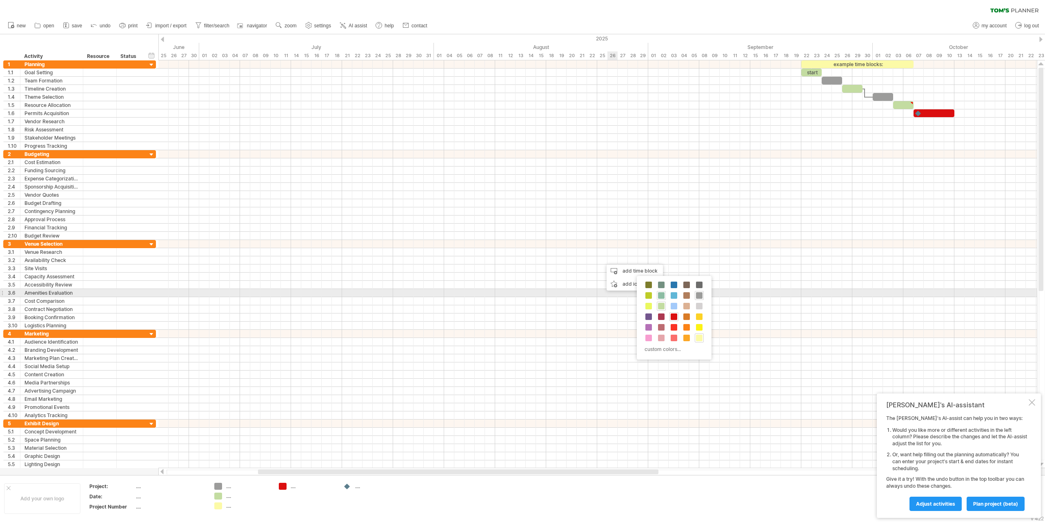
click at [663, 293] on span at bounding box center [661, 295] width 7 height 7
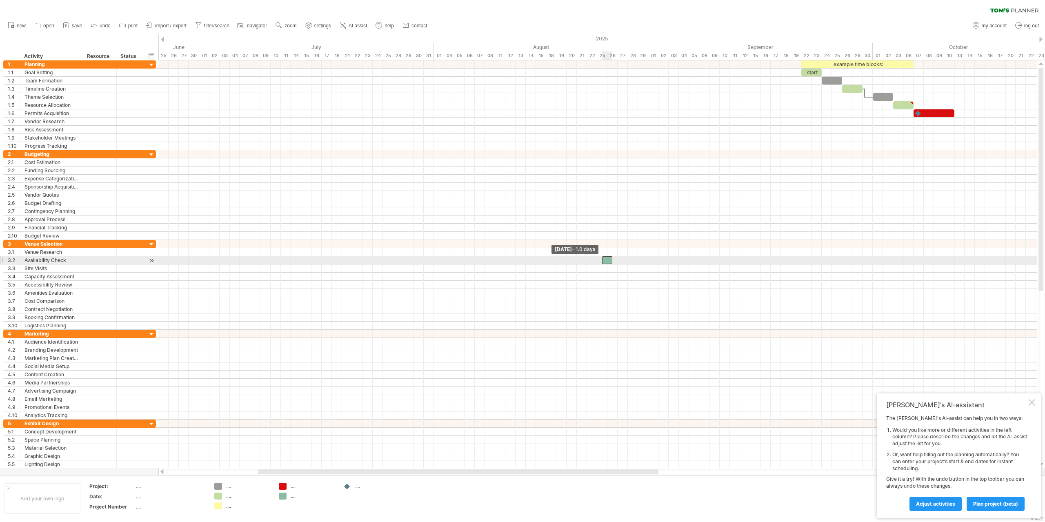
click at [601, 261] on span at bounding box center [602, 260] width 3 height 8
drag, startPoint x: 601, startPoint y: 261, endPoint x: 597, endPoint y: 261, distance: 4.1
click at [597, 261] on span at bounding box center [597, 260] width 3 height 8
drag, startPoint x: 612, startPoint y: 260, endPoint x: 647, endPoint y: 259, distance: 34.7
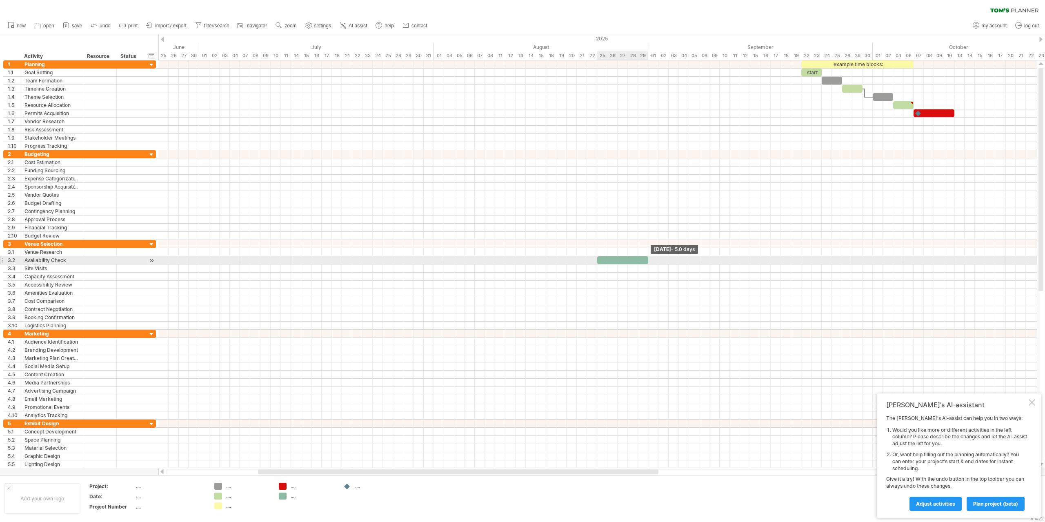
click at [647, 259] on span at bounding box center [648, 260] width 3 height 8
click at [651, 267] on div at bounding box center [597, 269] width 879 height 8
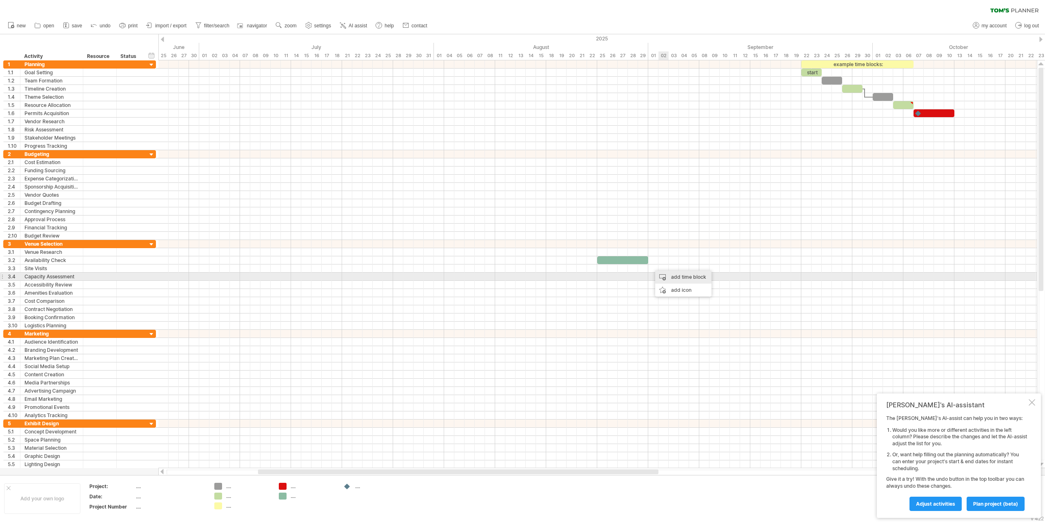
click at [679, 274] on div "add time block" at bounding box center [683, 277] width 56 height 13
click at [706, 287] on span at bounding box center [707, 287] width 7 height 7
drag, startPoint x: 660, startPoint y: 268, endPoint x: 654, endPoint y: 268, distance: 5.7
click at [654, 268] on div at bounding box center [653, 269] width 10 height 8
drag, startPoint x: 658, startPoint y: 269, endPoint x: 697, endPoint y: 269, distance: 38.8
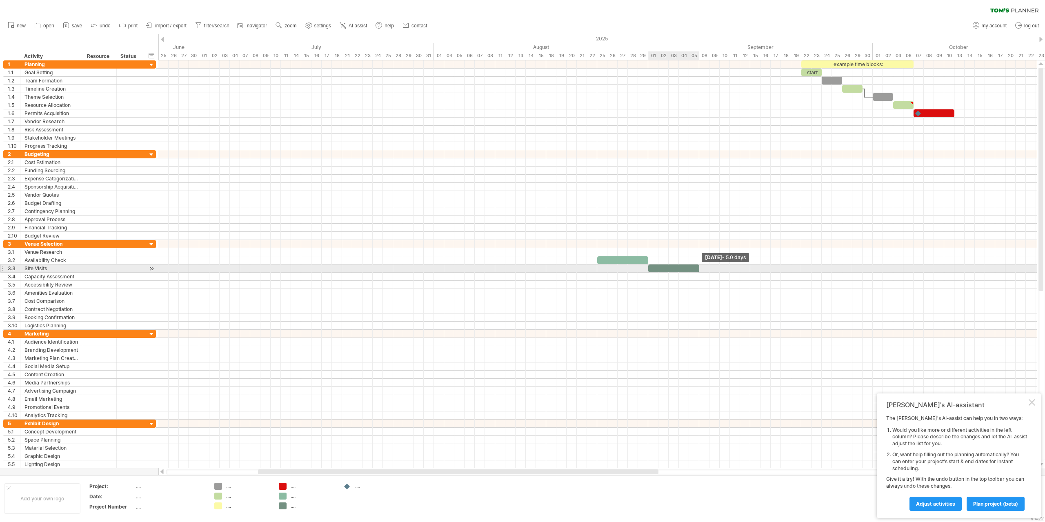
click at [697, 269] on div at bounding box center [673, 269] width 51 height 8
click at [702, 278] on div at bounding box center [597, 277] width 879 height 8
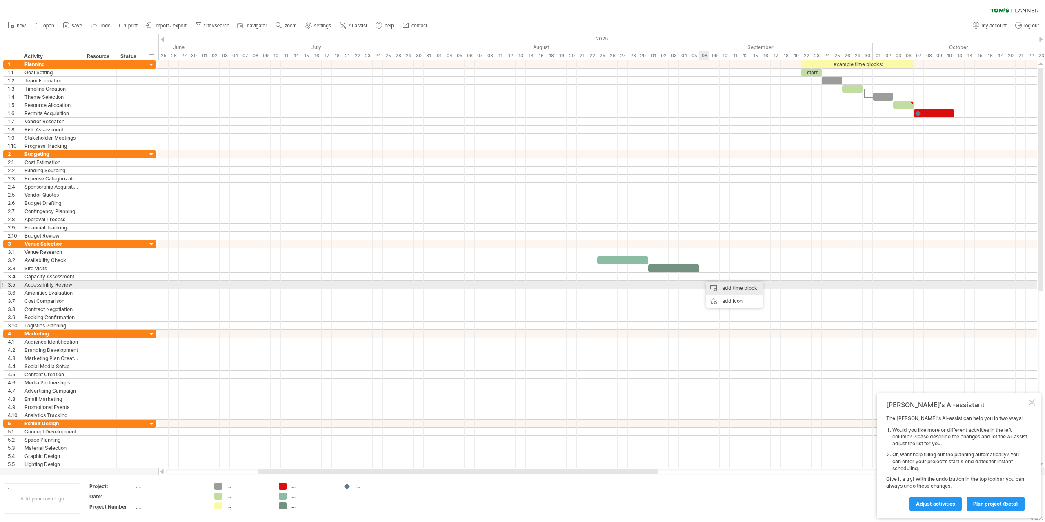
click at [724, 286] on div "add time block" at bounding box center [734, 288] width 56 height 13
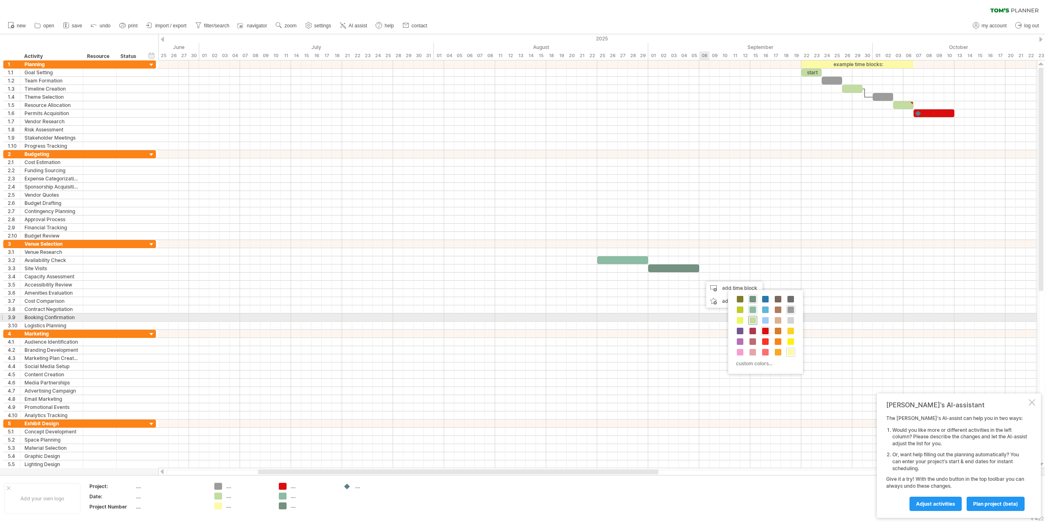
click at [754, 320] on span at bounding box center [753, 320] width 7 height 7
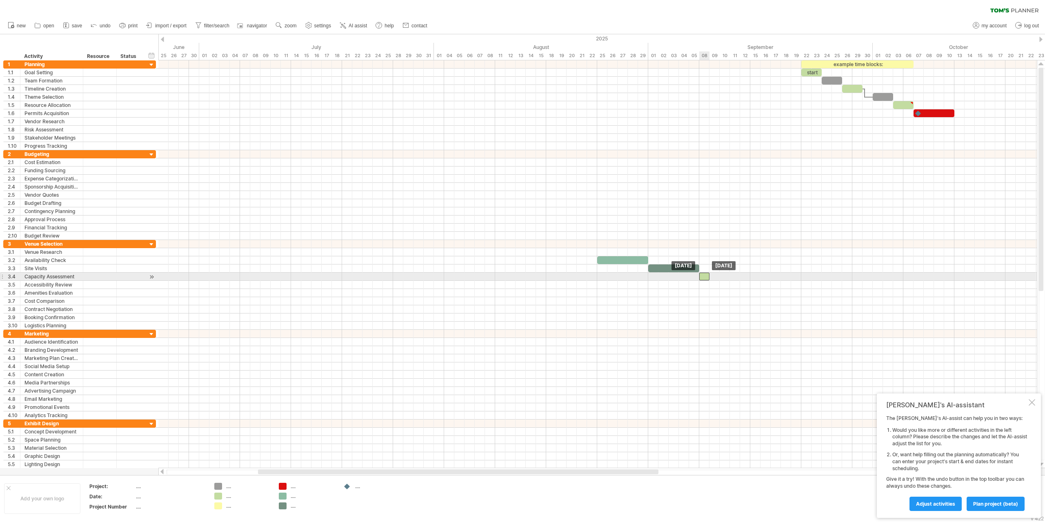
drag, startPoint x: 709, startPoint y: 277, endPoint x: 704, endPoint y: 277, distance: 5.7
click at [704, 277] on div at bounding box center [704, 277] width 10 height 8
drag, startPoint x: 710, startPoint y: 277, endPoint x: 726, endPoint y: 278, distance: 15.6
click at [726, 278] on span at bounding box center [725, 277] width 3 height 8
click at [81, 280] on div at bounding box center [82, 277] width 4 height 8
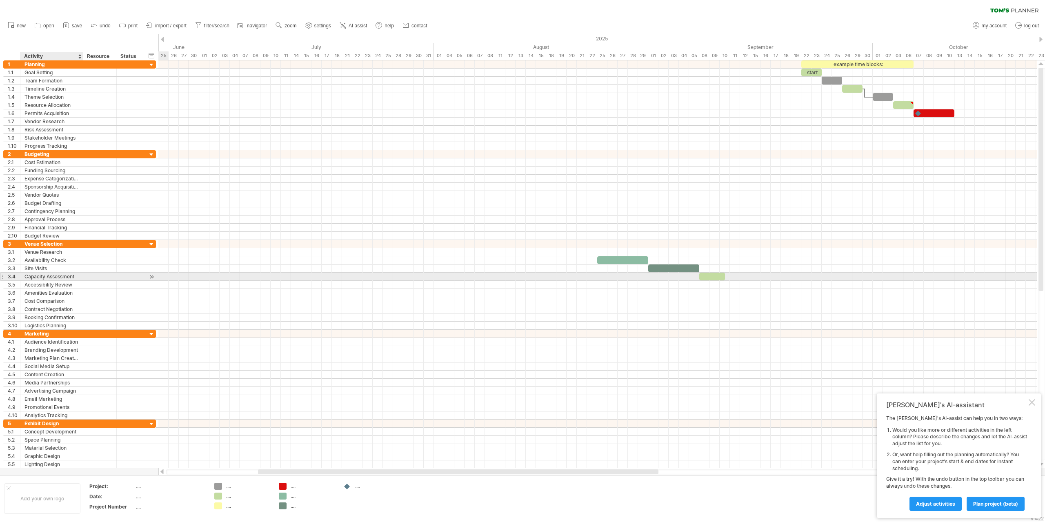
click at [74, 278] on div "Capacity Assessment" at bounding box center [51, 277] width 54 height 8
click at [152, 275] on div at bounding box center [152, 277] width 8 height 9
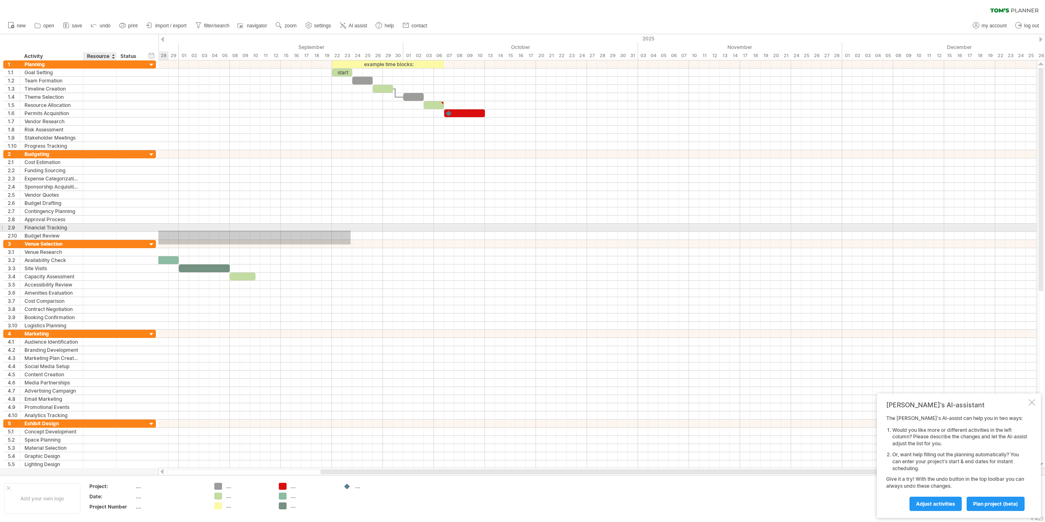
drag, startPoint x: 289, startPoint y: 245, endPoint x: 194, endPoint y: 240, distance: 96.1
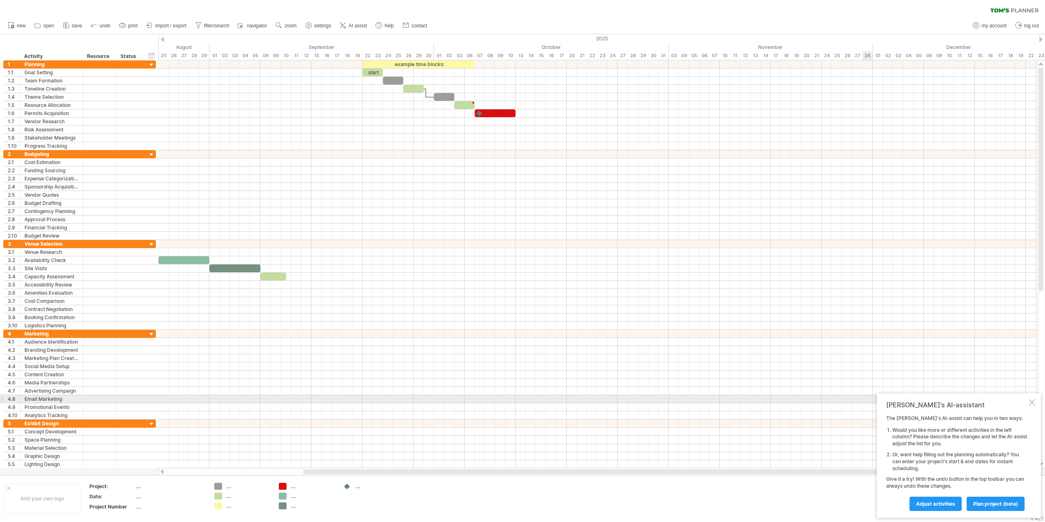
click at [1033, 398] on div "Tom's AI-assistant The Tom's AI-assist can help you in two ways: Would you like…" at bounding box center [959, 456] width 164 height 125
click at [1031, 404] on div at bounding box center [1032, 402] width 7 height 7
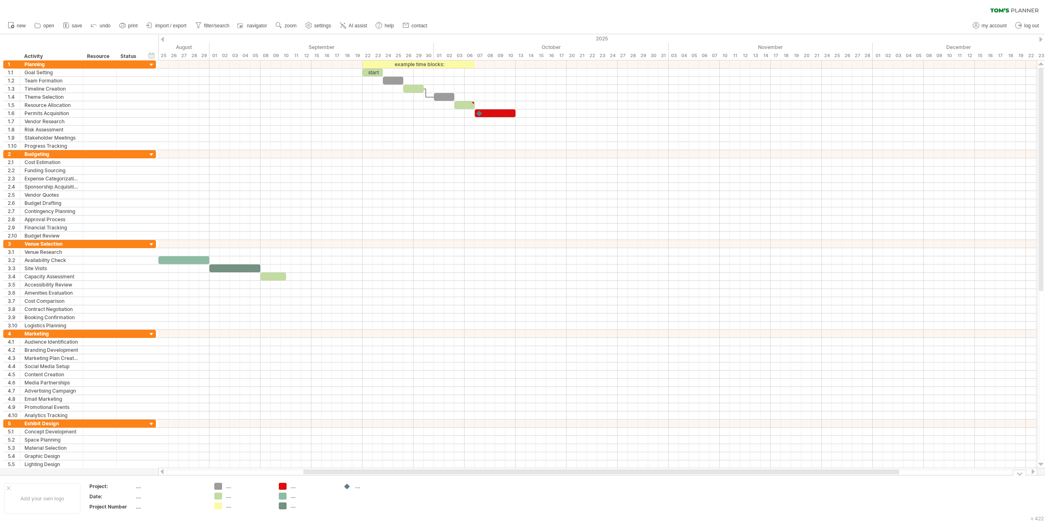
click at [283, 486] on div "Trying to reach [DOMAIN_NAME] Connected again... 0% clear filter new 1" at bounding box center [522, 261] width 1045 height 522
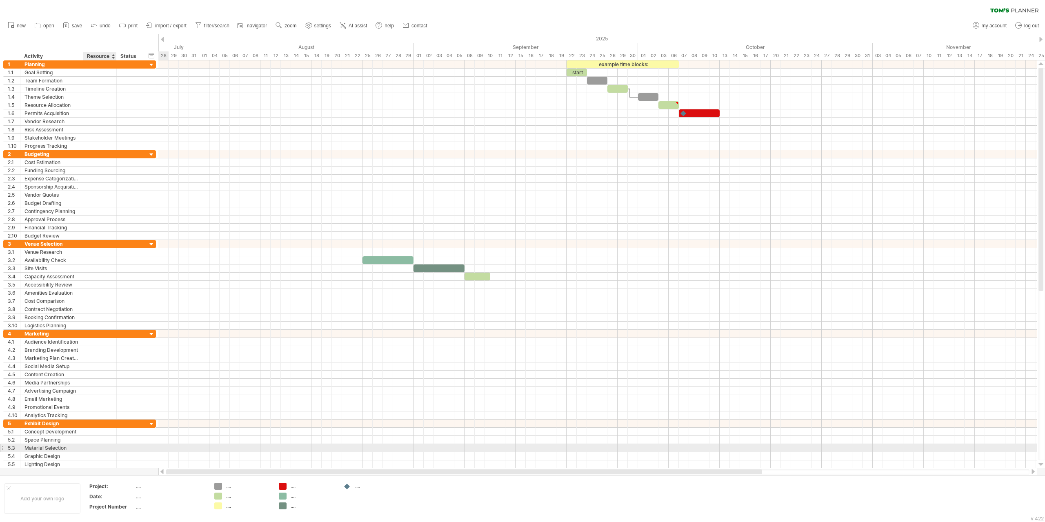
drag, startPoint x: 385, startPoint y: 473, endPoint x: 46, endPoint y: 450, distance: 340.5
click at [46, 450] on div "Trying to reach [DOMAIN_NAME] Connected again... 0% clear filter new 1" at bounding box center [522, 261] width 1045 height 522
